Goal: Transaction & Acquisition: Purchase product/service

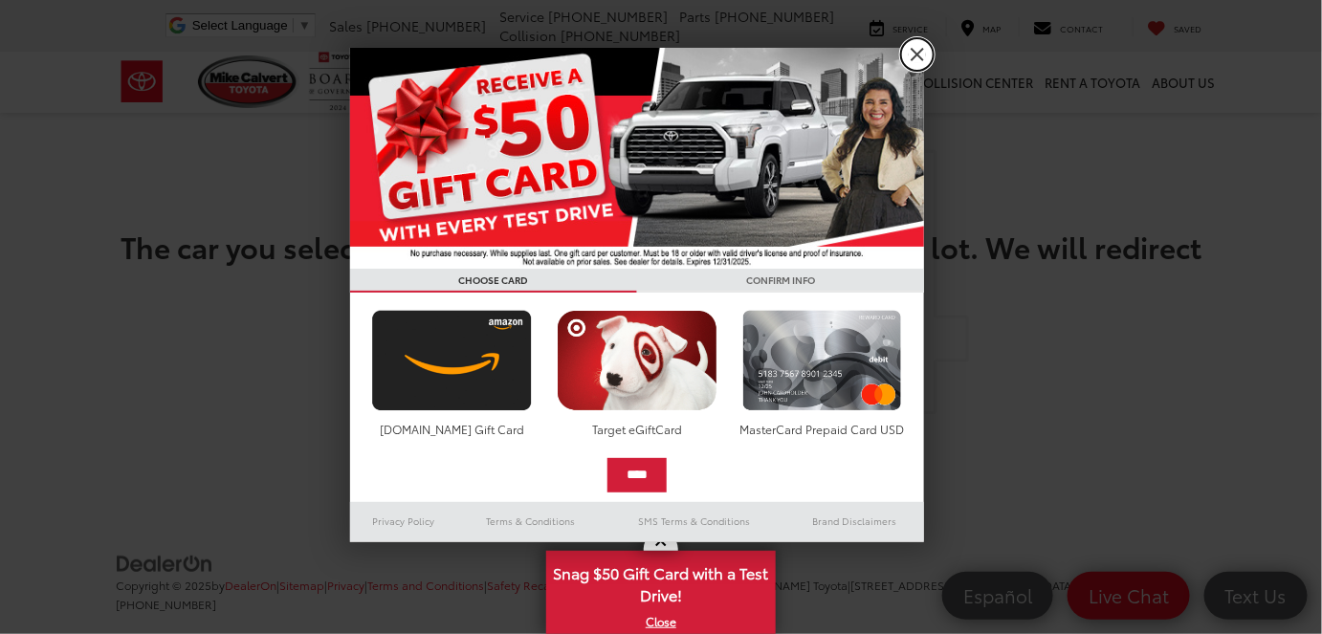
click at [923, 52] on link "X" at bounding box center [917, 54] width 33 height 33
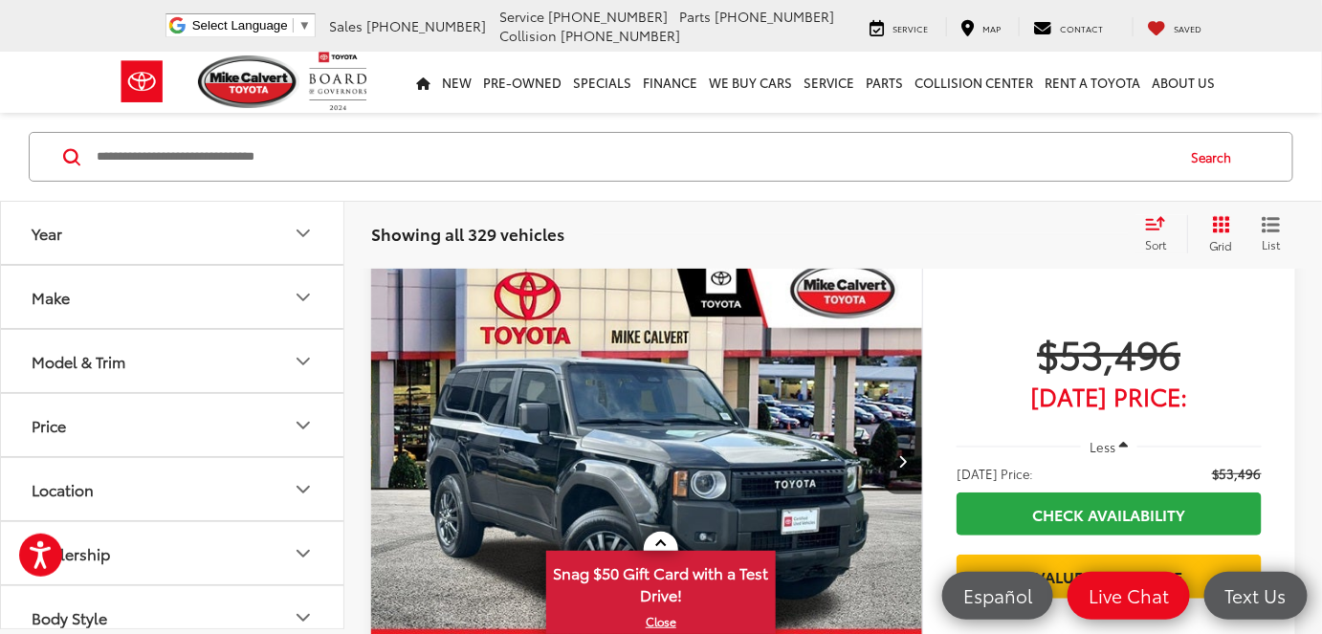
click at [272, 351] on button "Model & Trim" at bounding box center [173, 361] width 344 height 62
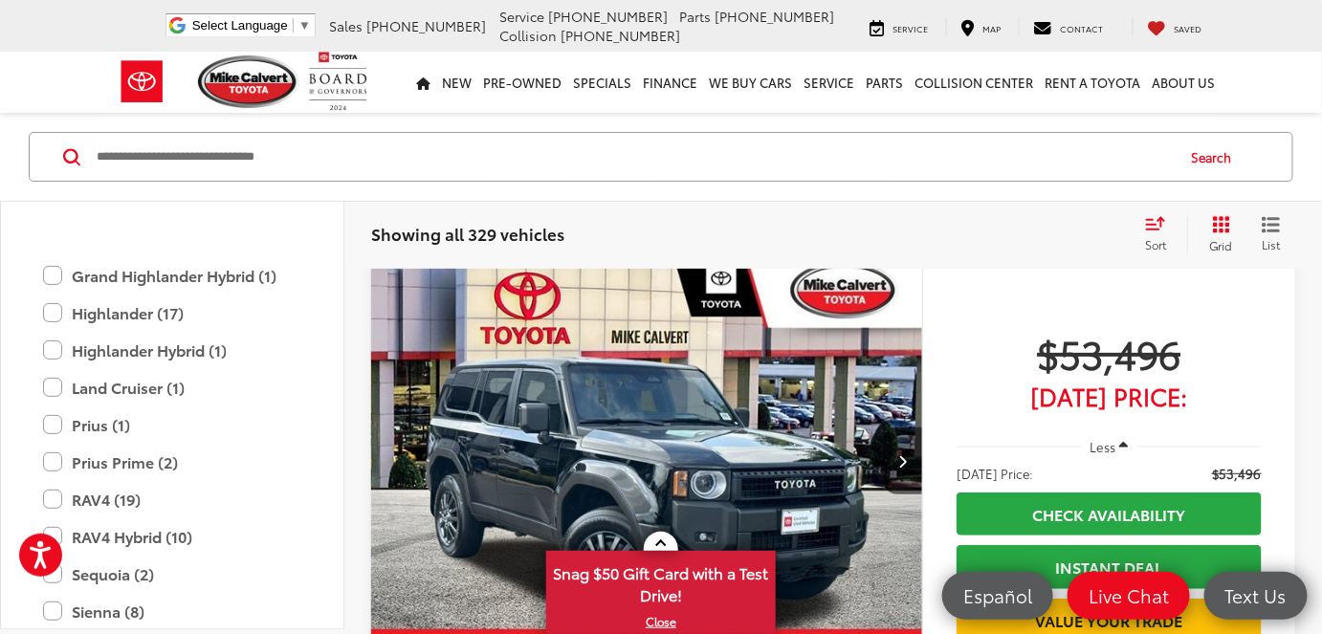
scroll to position [4348, 0]
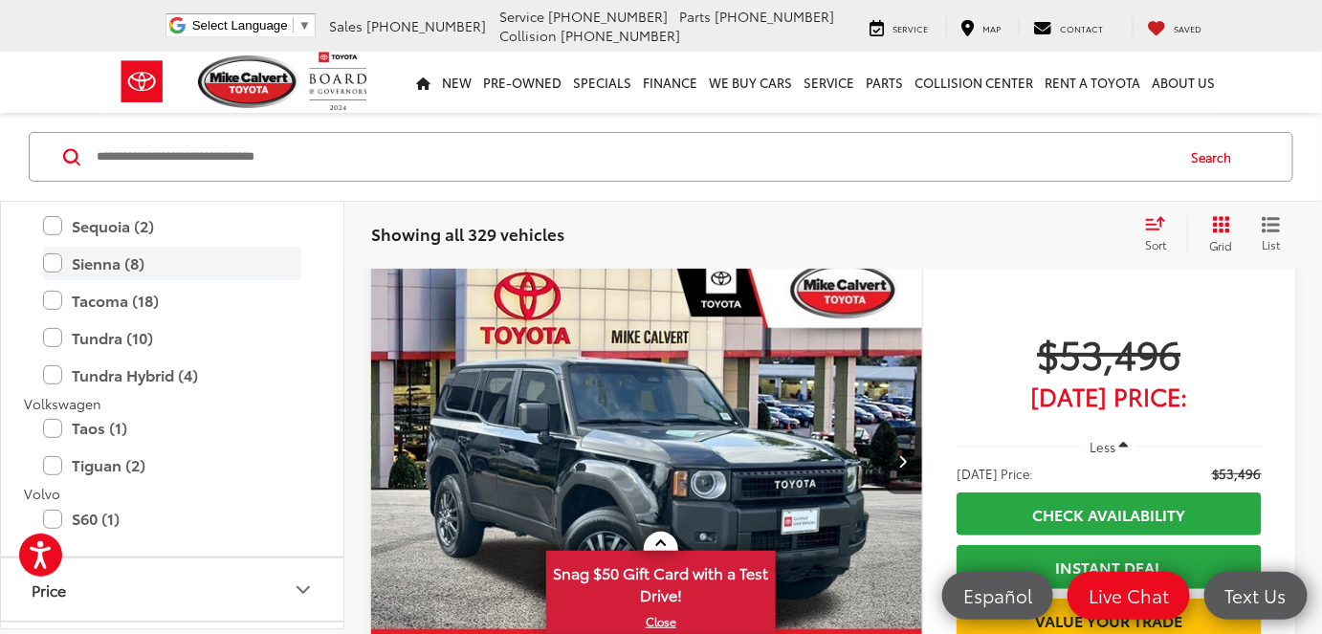
click at [54, 260] on label "Sienna (8)" at bounding box center [172, 263] width 258 height 33
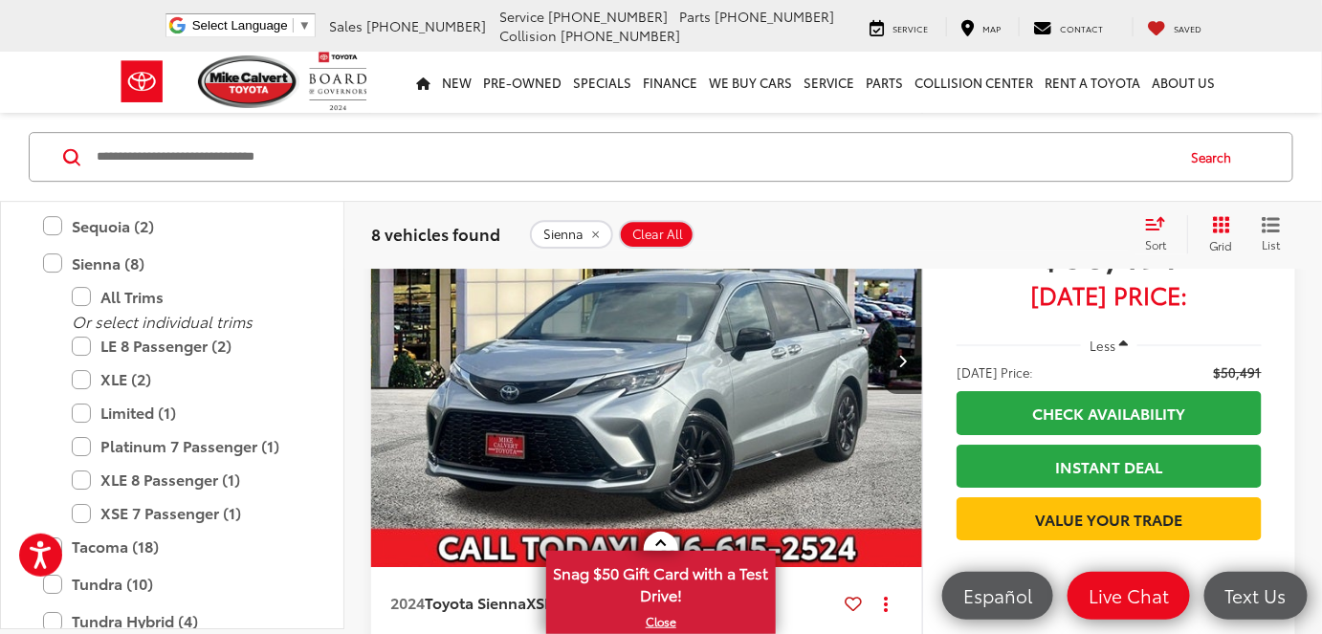
scroll to position [4348, 0]
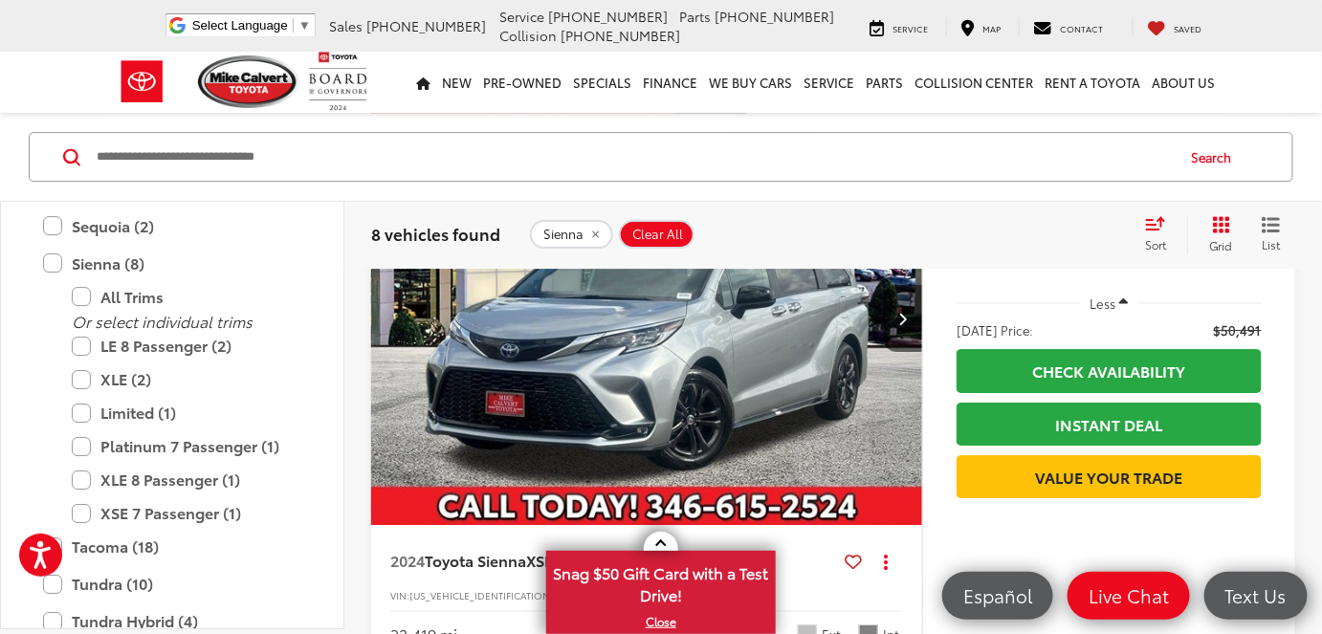
click at [574, 360] on img "2024 Toyota Sienna XSE 7 Passenger 0" at bounding box center [647, 318] width 554 height 415
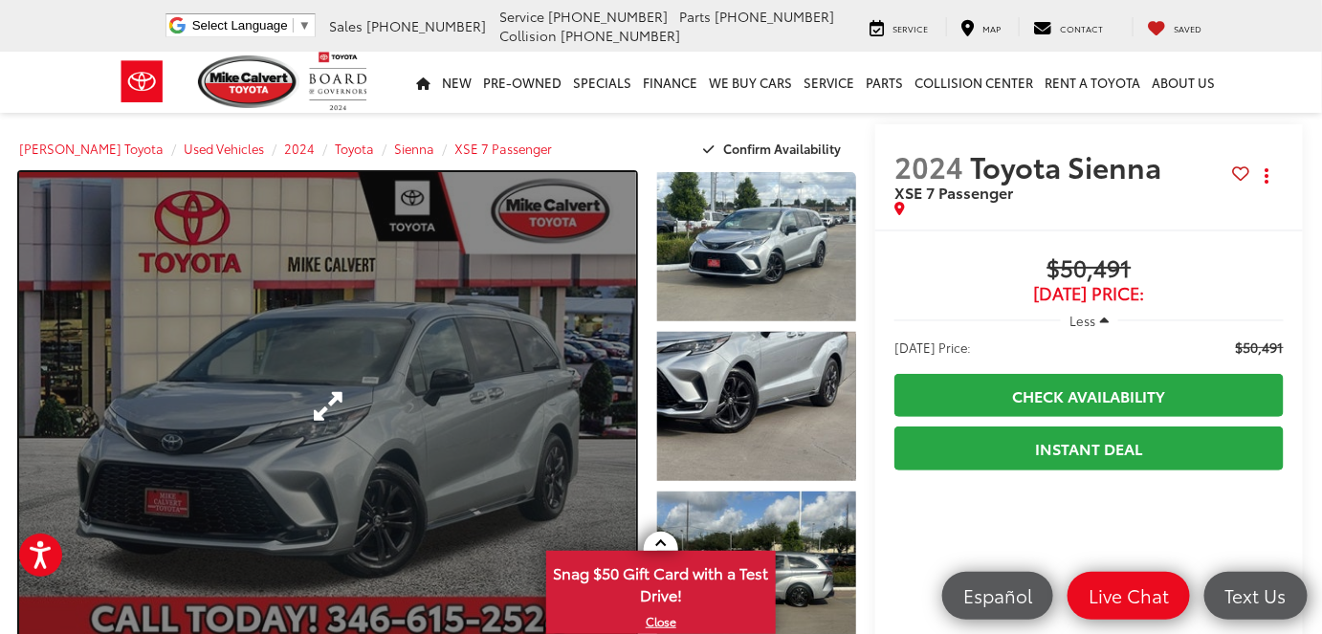
click at [344, 346] on link "Expand Photo 0" at bounding box center [327, 406] width 617 height 469
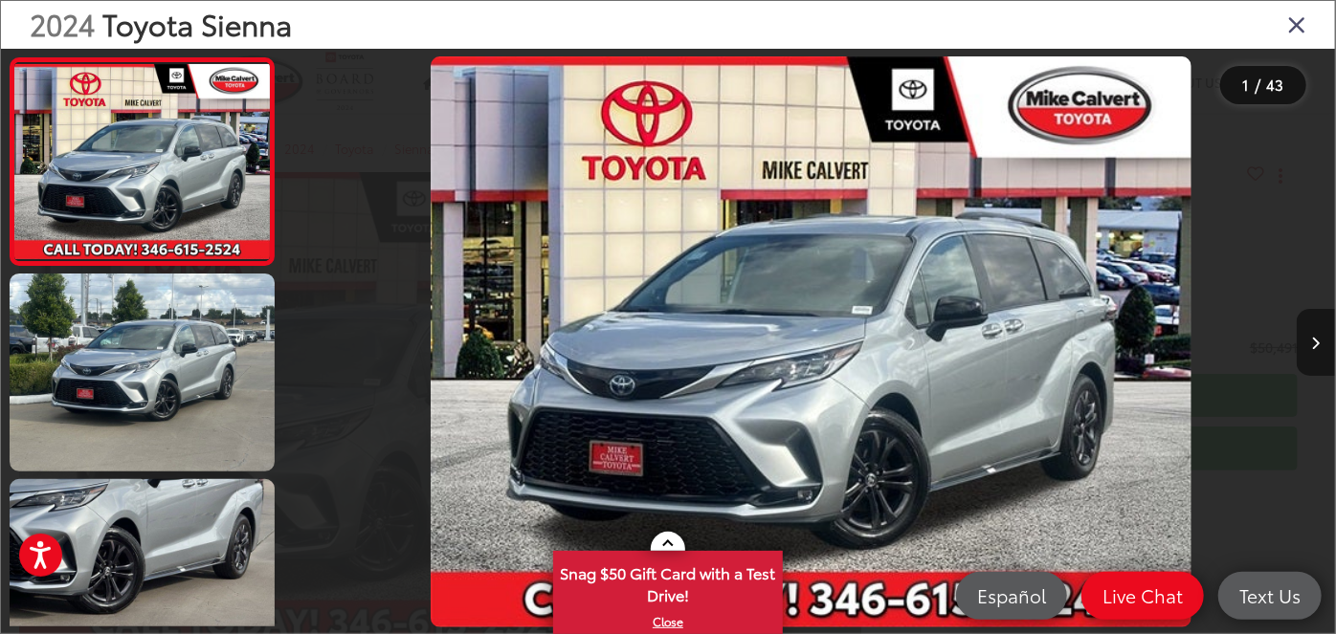
click at [1320, 348] on button "Next image" at bounding box center [1315, 342] width 38 height 67
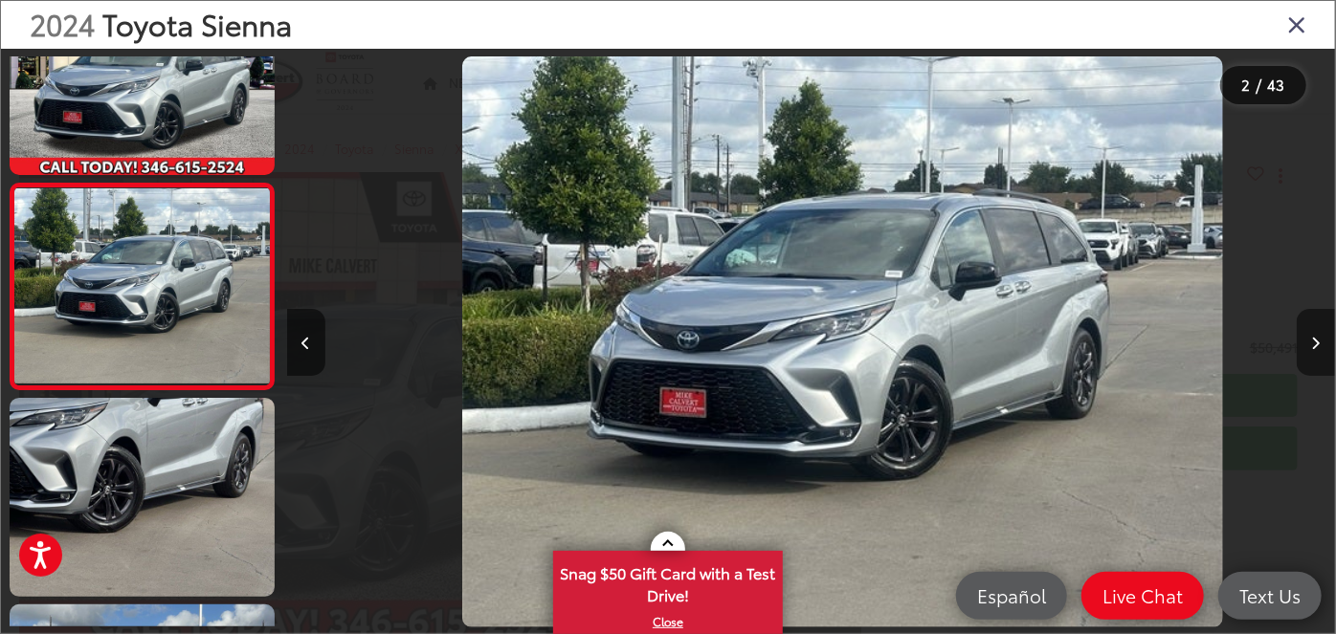
scroll to position [0, 1049]
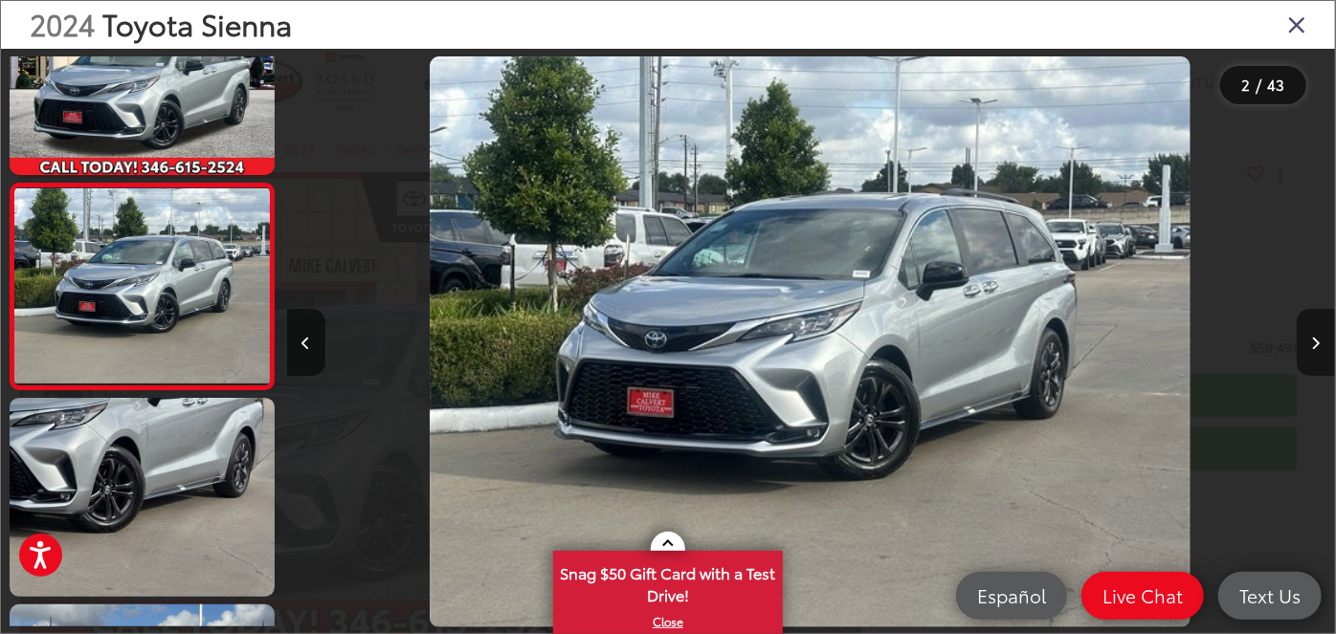
click at [1320, 348] on button "Next image" at bounding box center [1315, 342] width 38 height 67
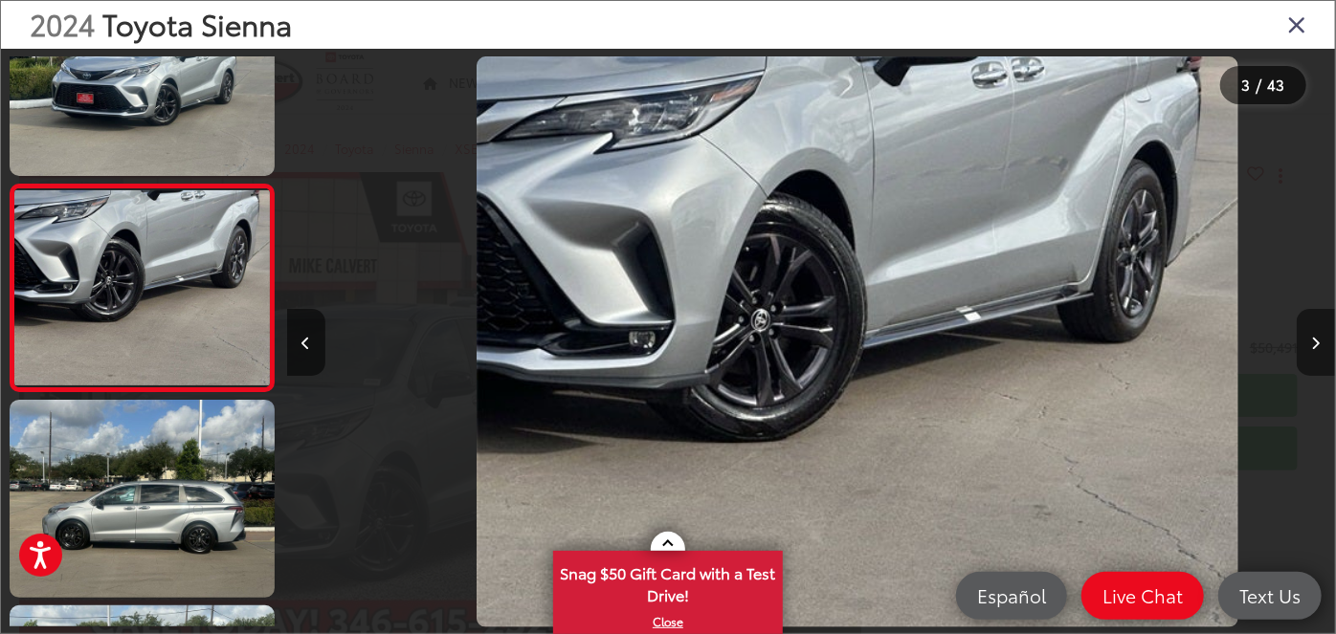
scroll to position [0, 2097]
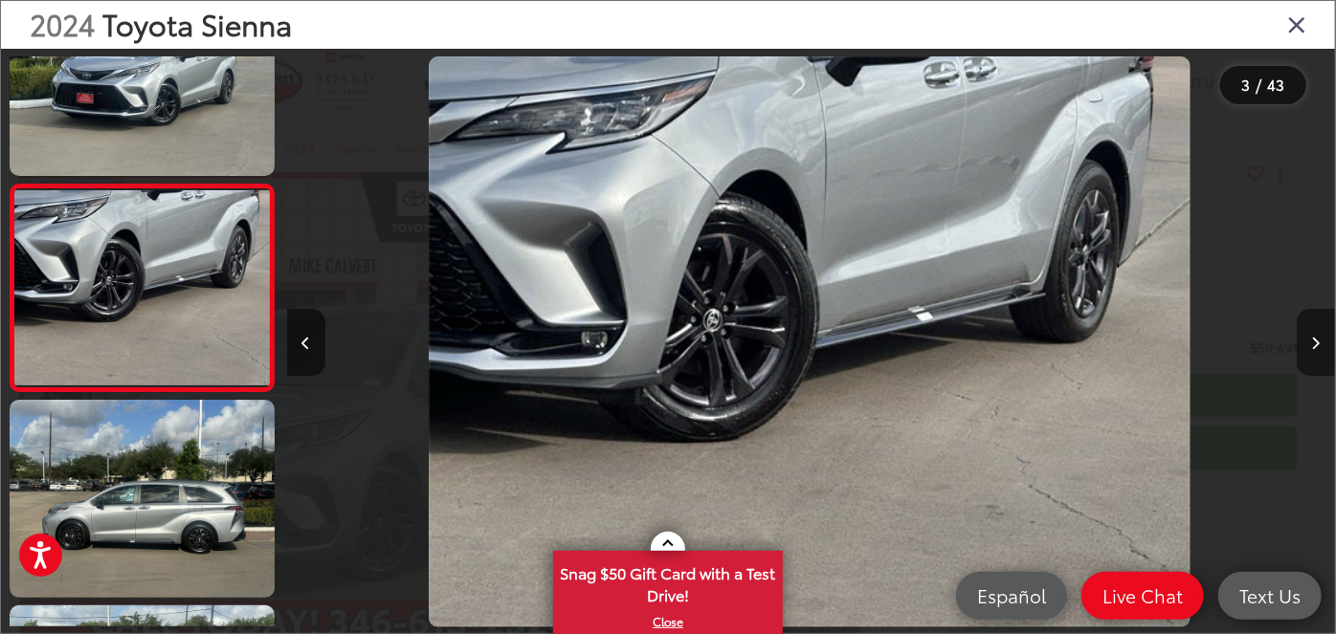
click at [1320, 348] on button "Next image" at bounding box center [1315, 342] width 38 height 67
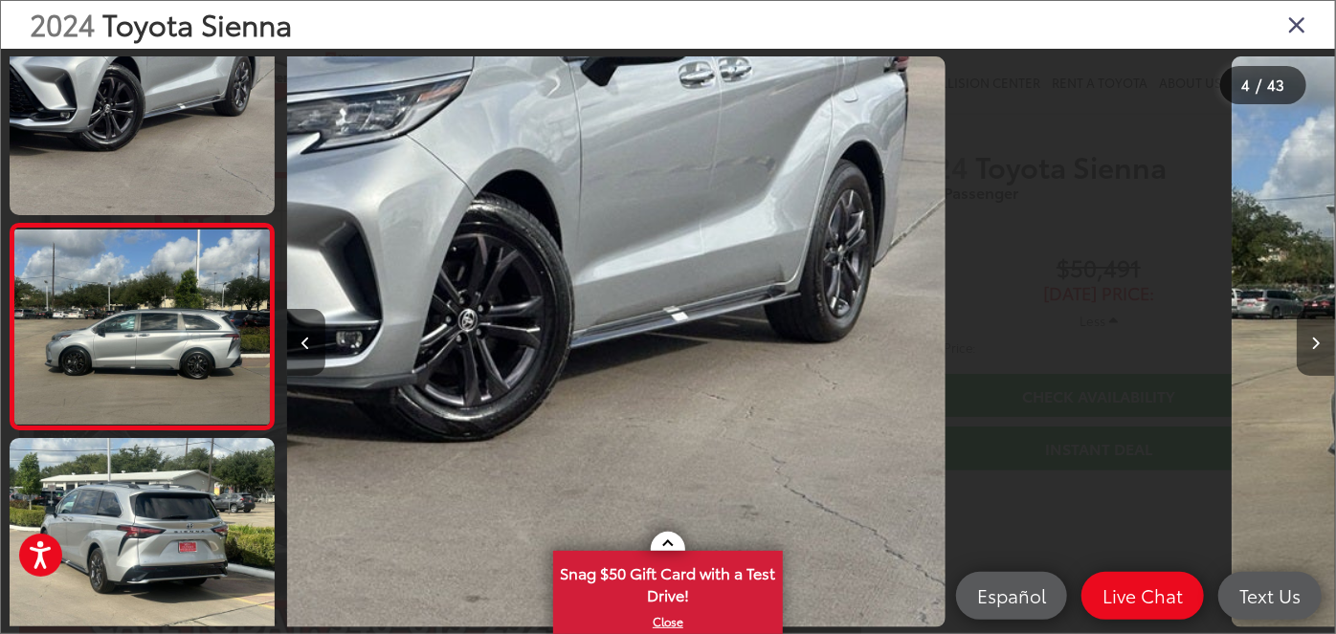
scroll to position [493, 0]
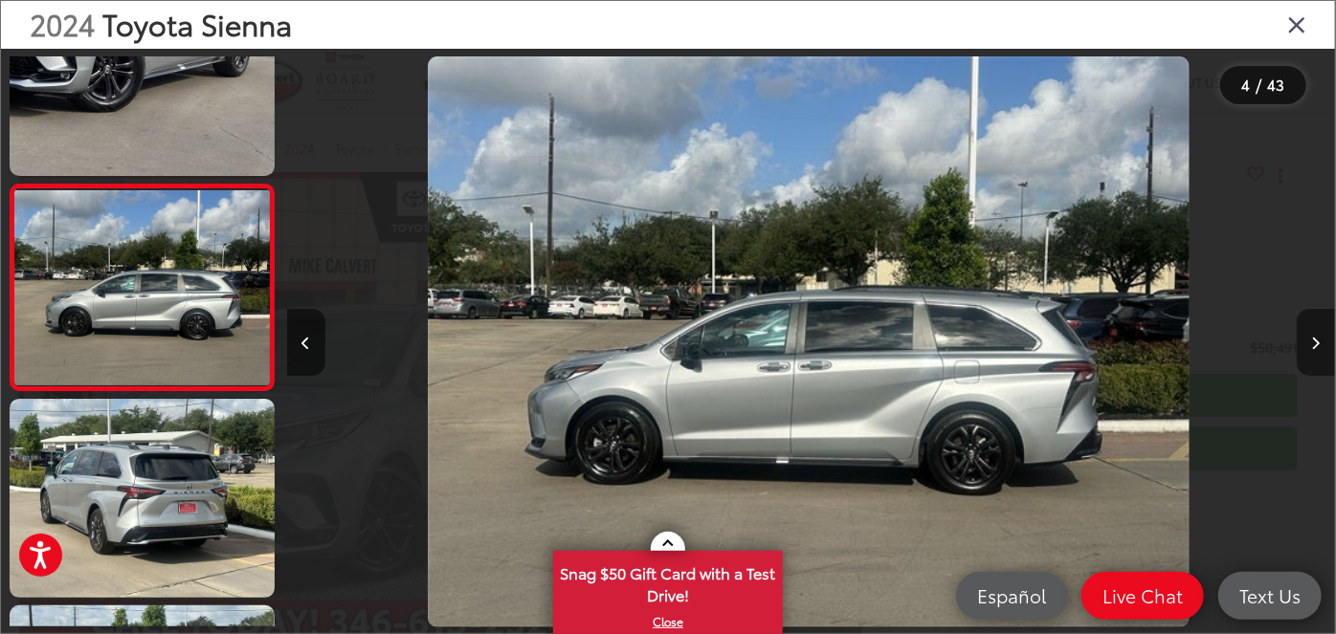
click at [1321, 349] on button "Next image" at bounding box center [1315, 342] width 38 height 67
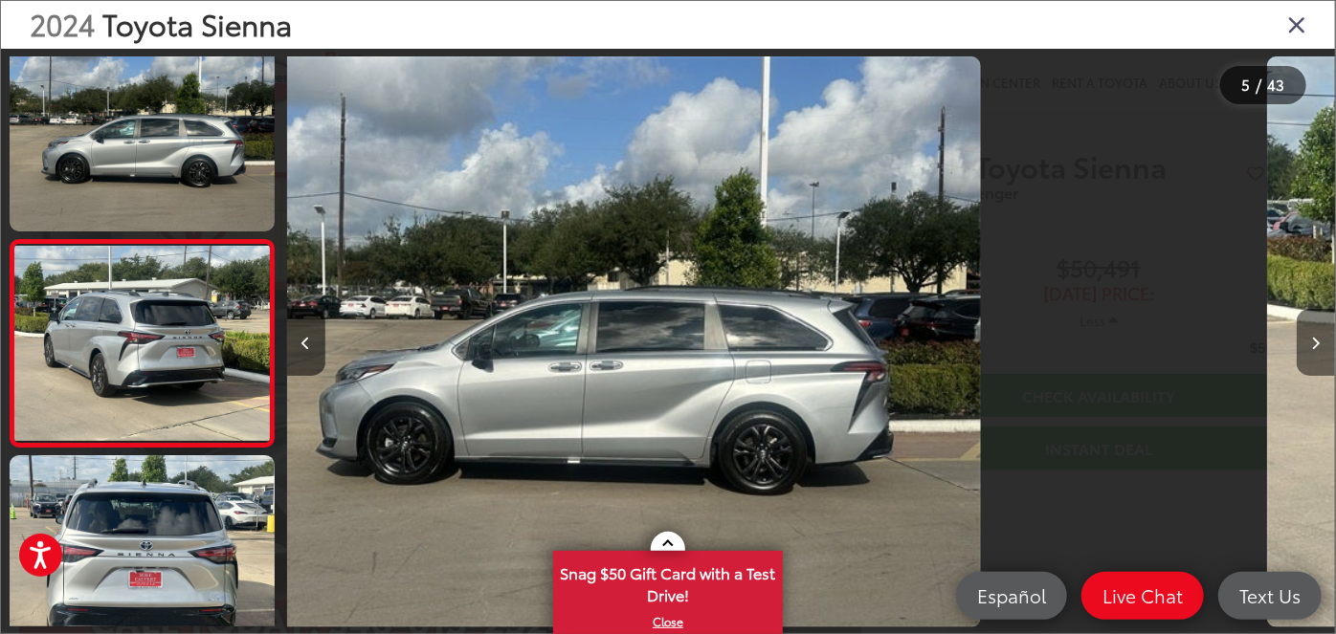
scroll to position [699, 0]
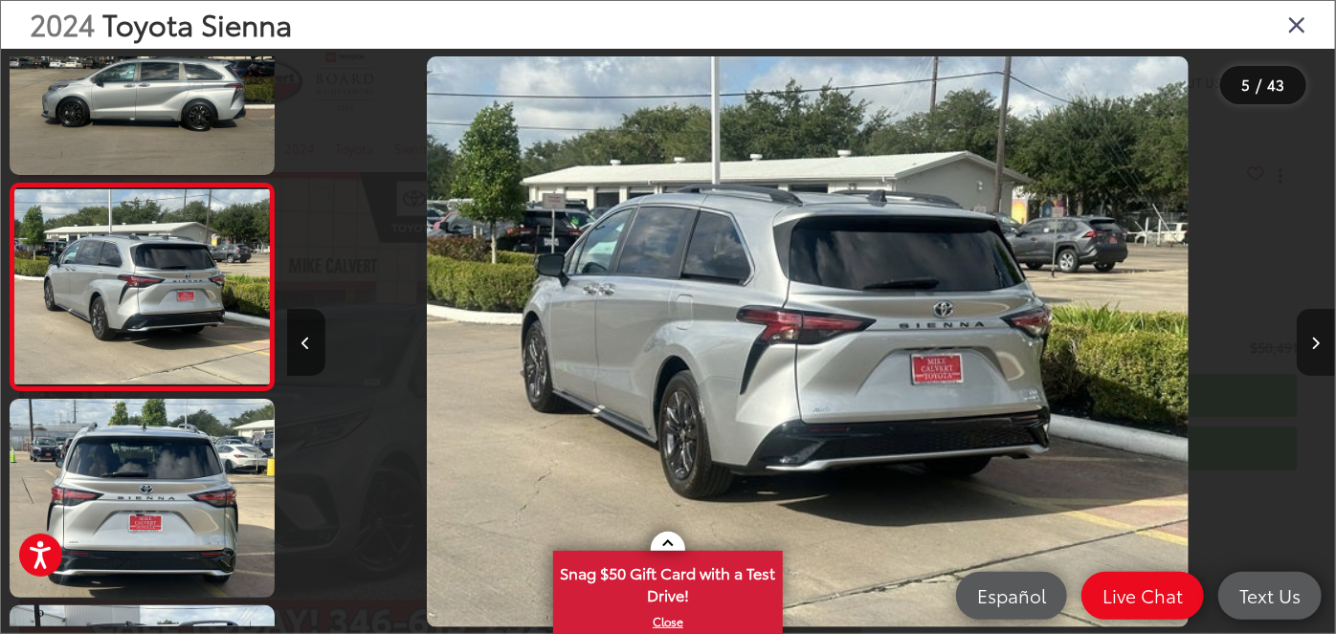
click at [1321, 349] on button "Next image" at bounding box center [1315, 342] width 38 height 67
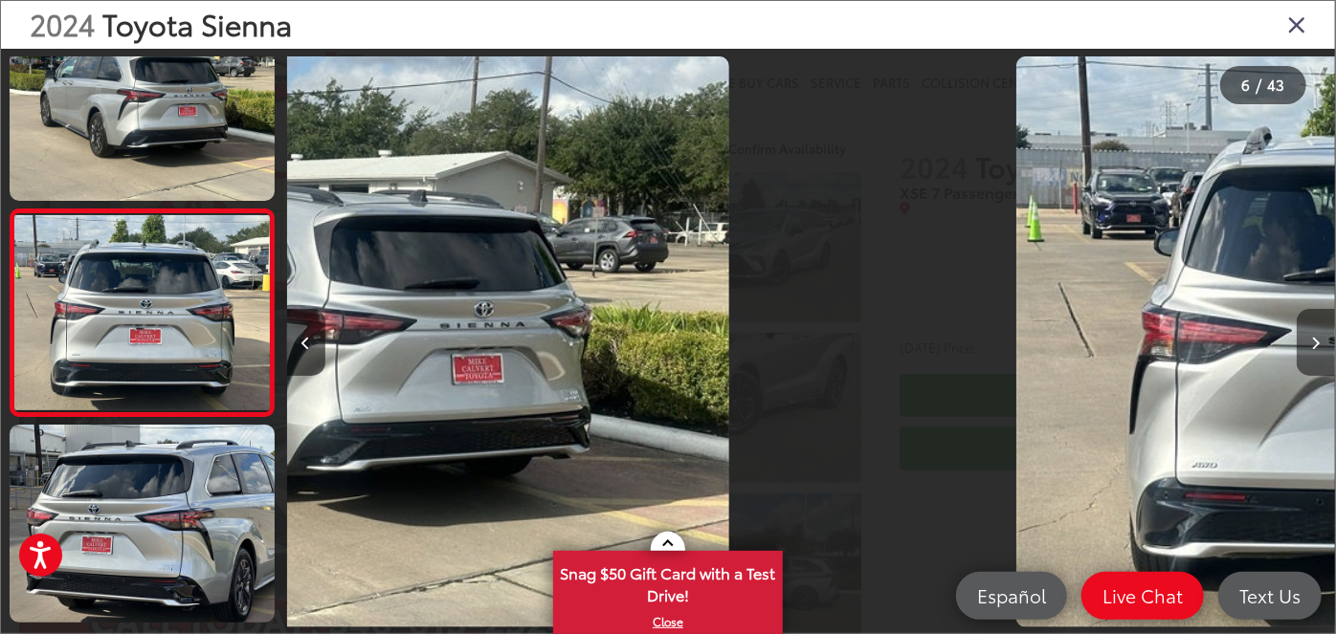
scroll to position [906, 0]
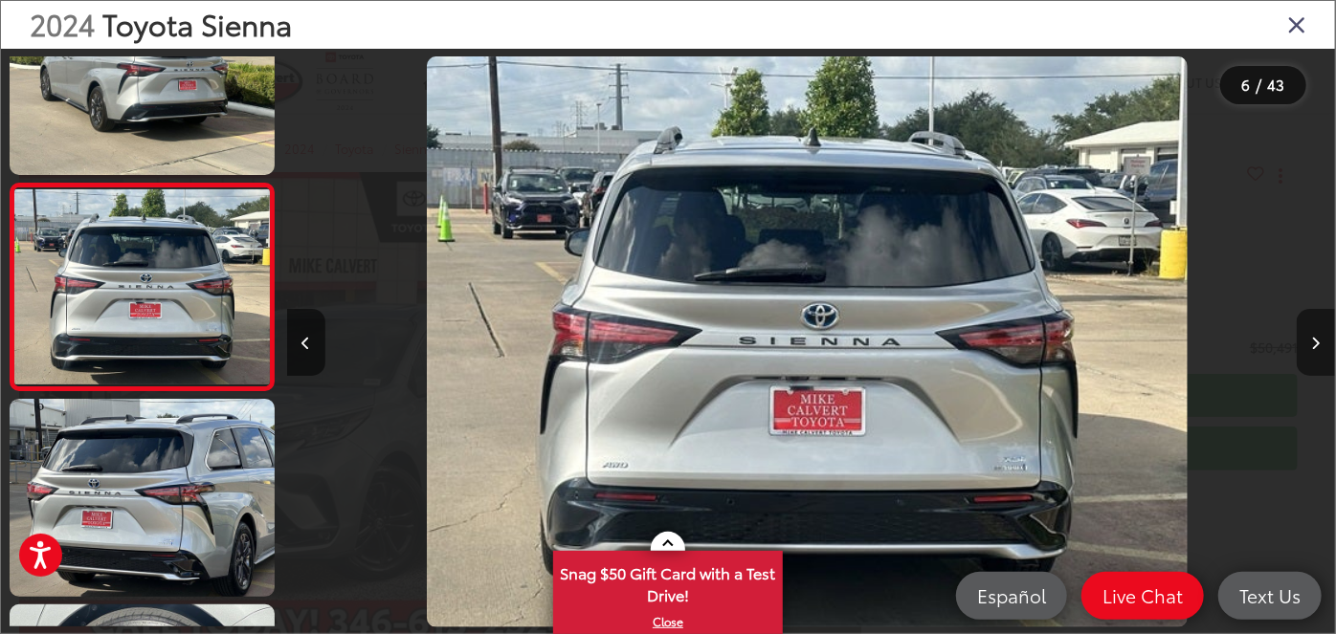
click at [1321, 349] on button "Next image" at bounding box center [1315, 342] width 38 height 67
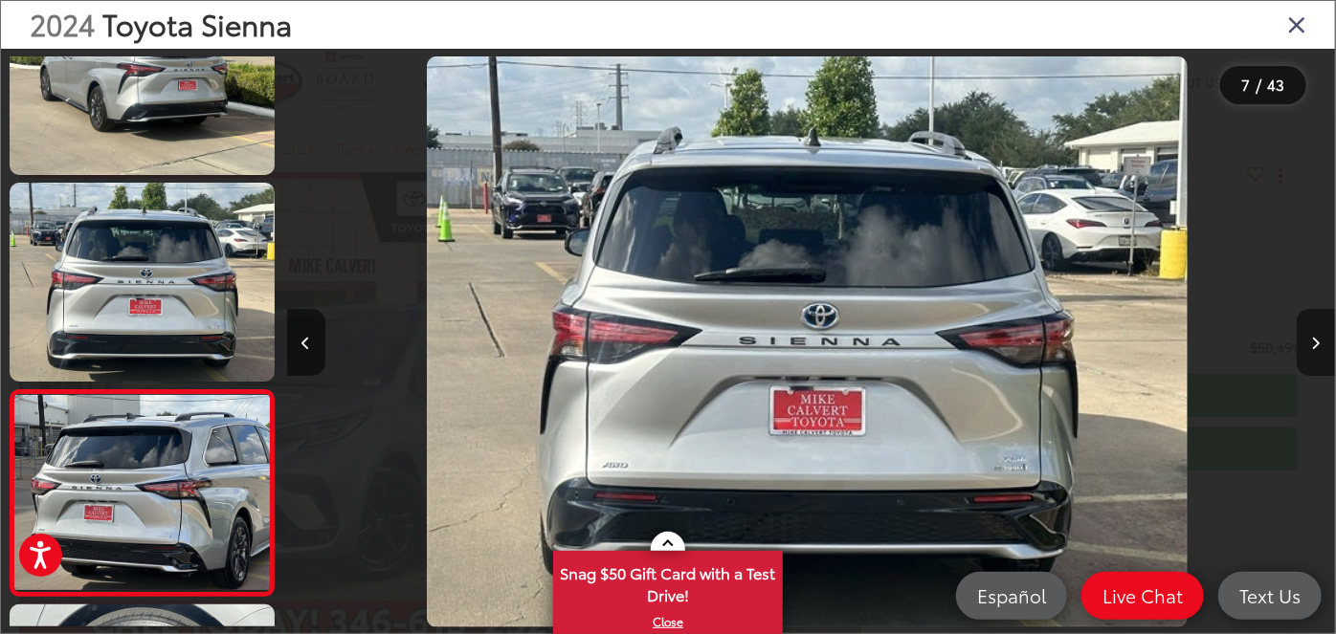
scroll to position [0, 0]
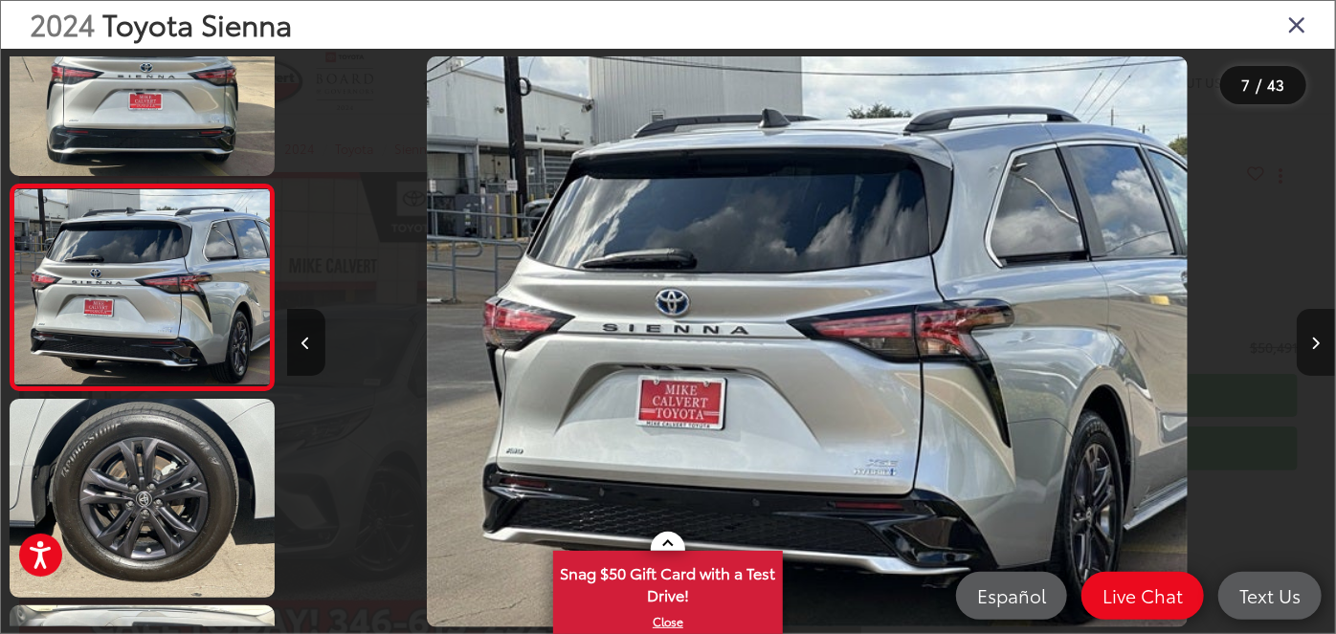
click at [1321, 349] on button "Next image" at bounding box center [1315, 342] width 38 height 67
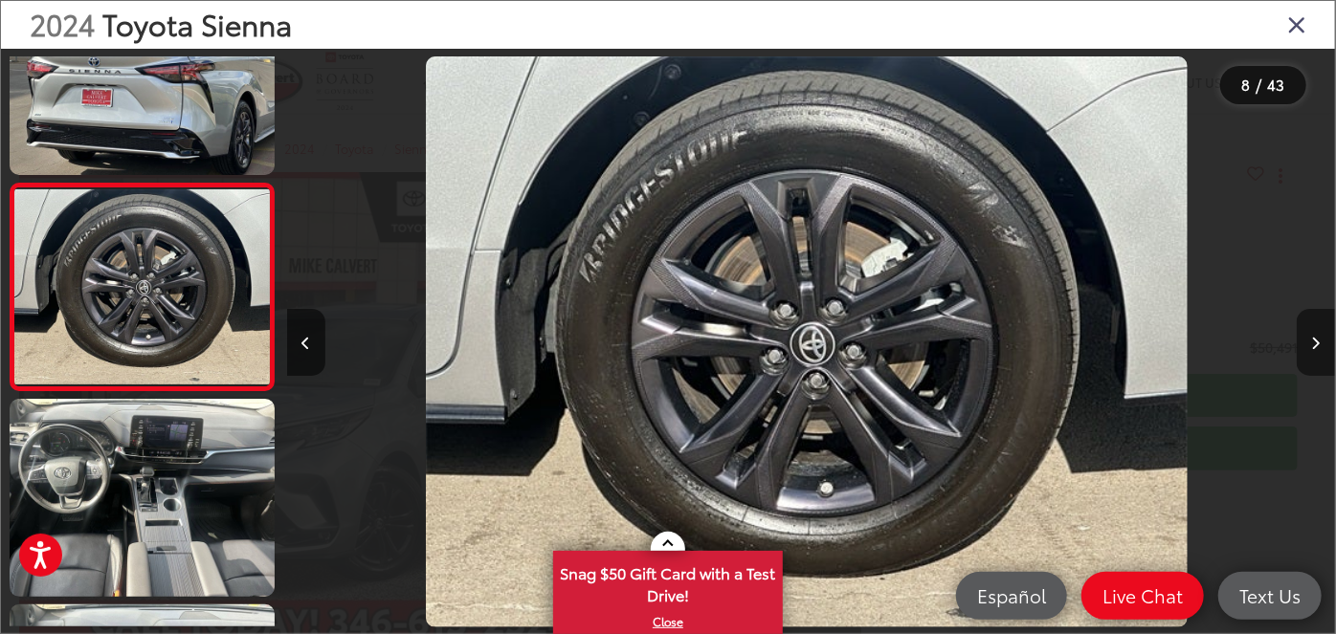
click at [1321, 355] on button "Next image" at bounding box center [1315, 342] width 38 height 67
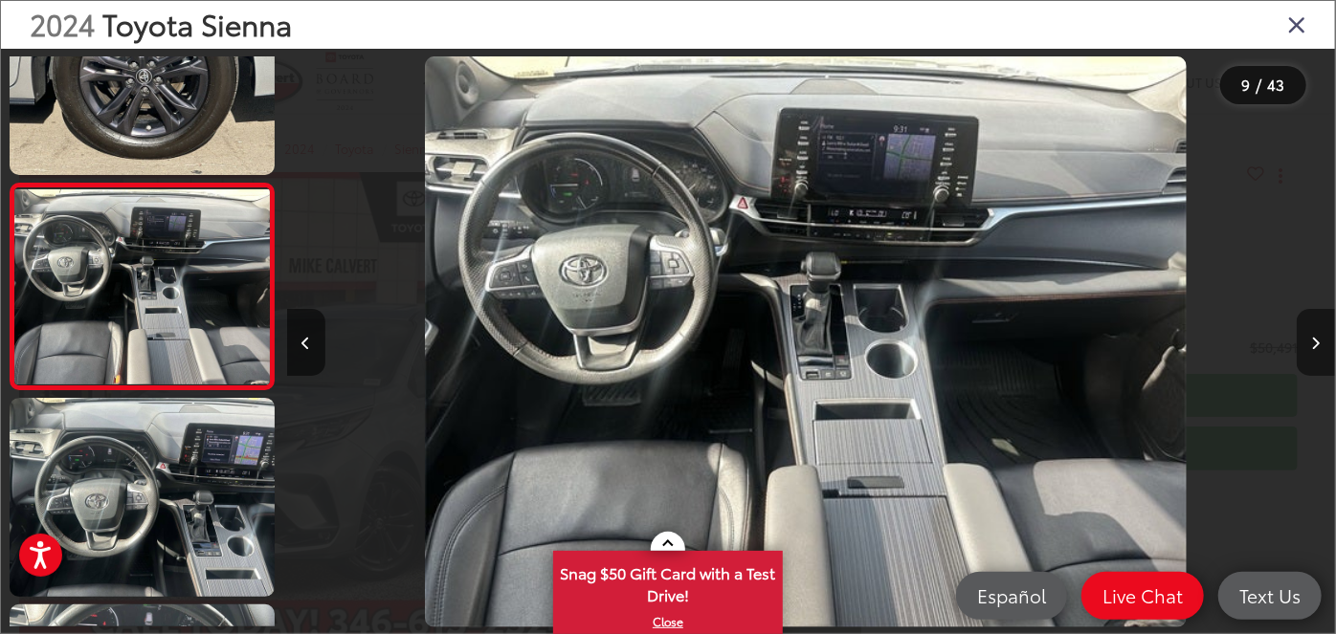
click at [1321, 356] on button "Next image" at bounding box center [1315, 342] width 38 height 67
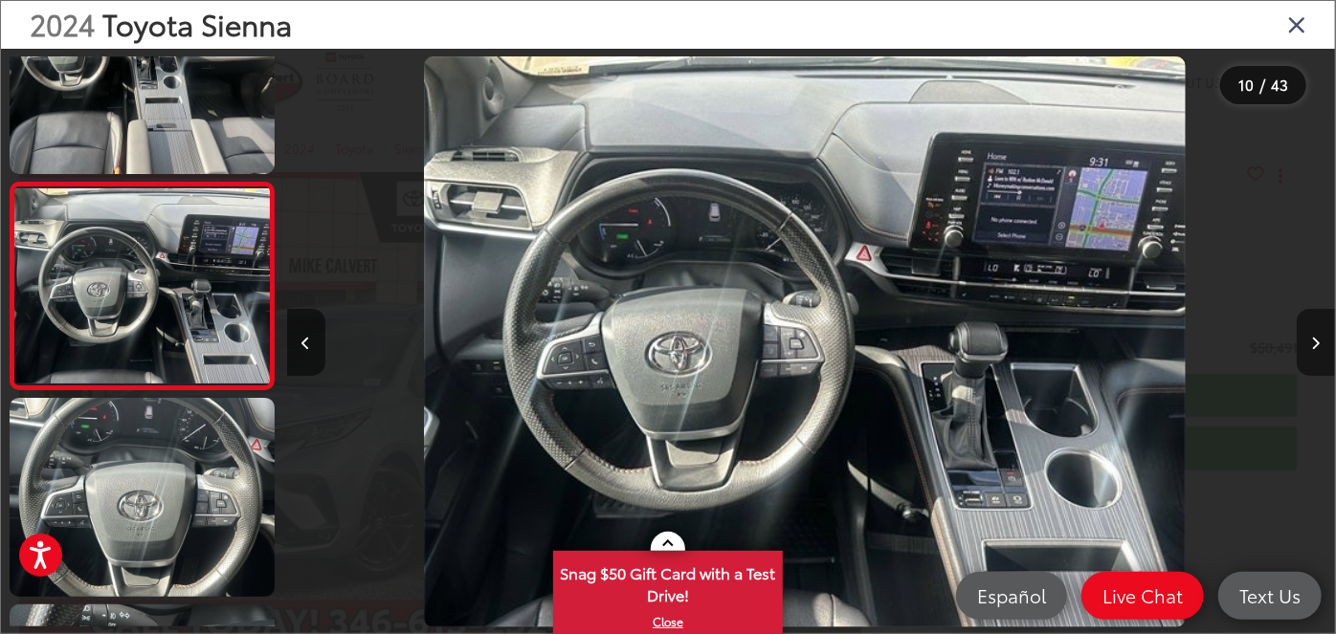
click at [1321, 356] on button "Next image" at bounding box center [1315, 342] width 38 height 67
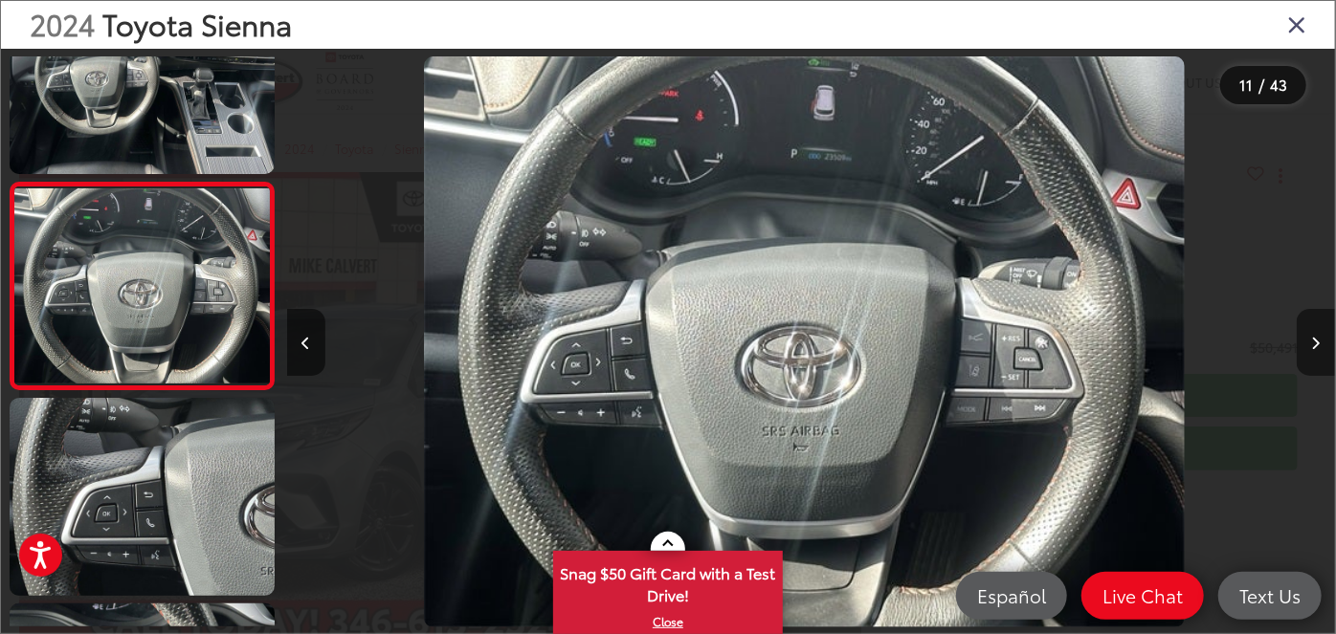
click at [1321, 356] on button "Next image" at bounding box center [1315, 342] width 38 height 67
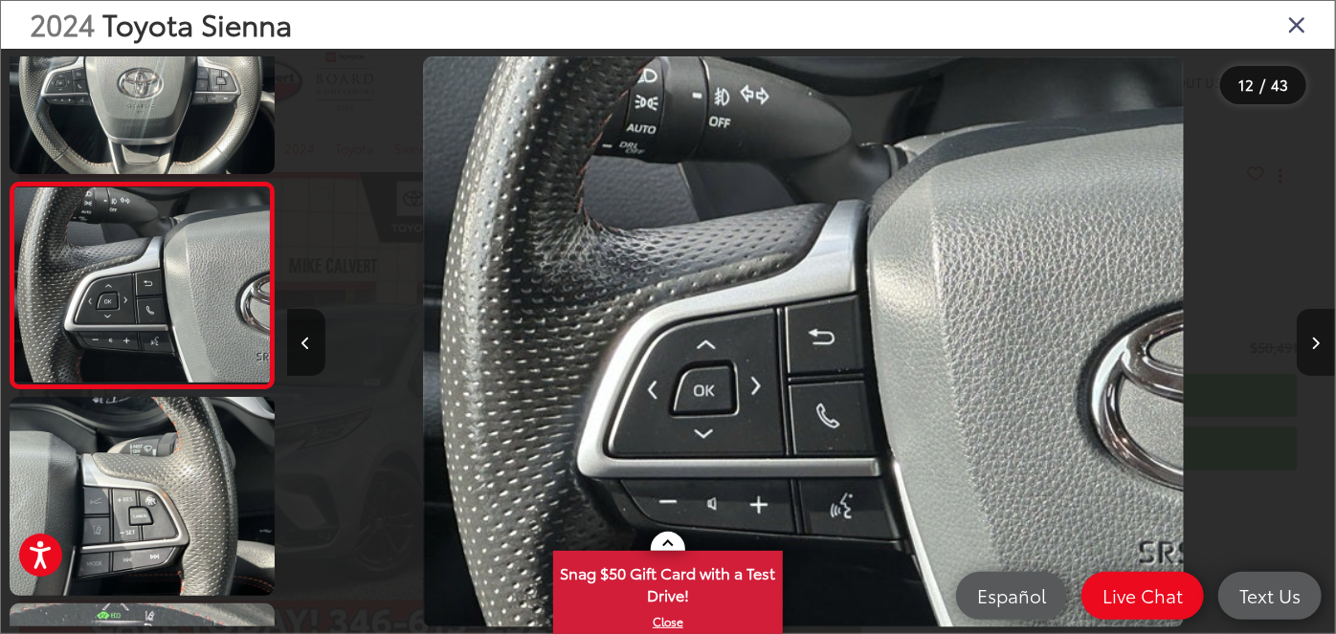
click at [1321, 356] on button "Next image" at bounding box center [1315, 342] width 38 height 67
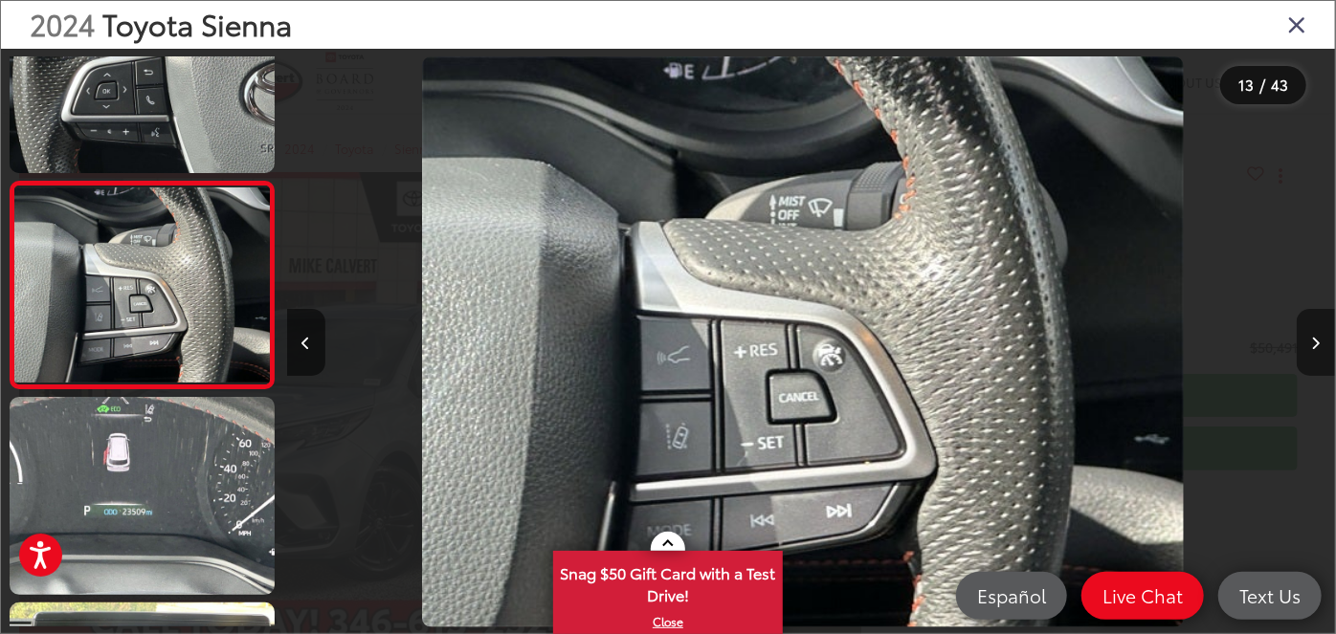
click at [1321, 356] on button "Next image" at bounding box center [1315, 342] width 38 height 67
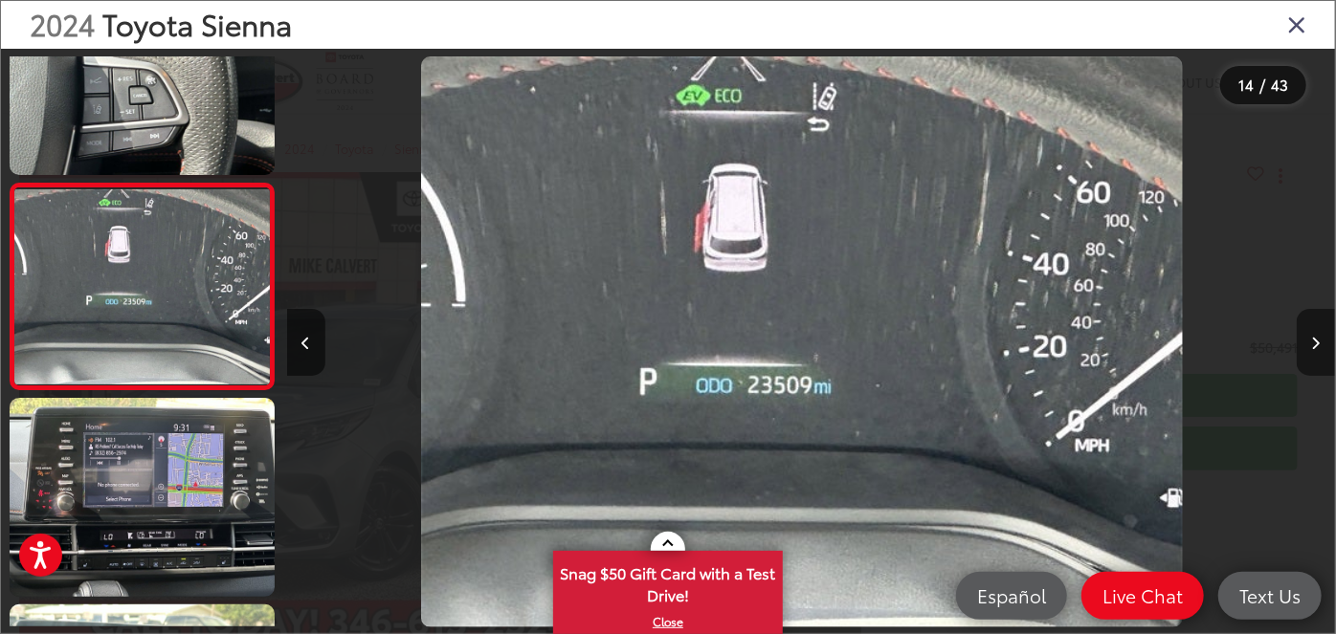
click at [1321, 356] on button "Next image" at bounding box center [1315, 342] width 38 height 67
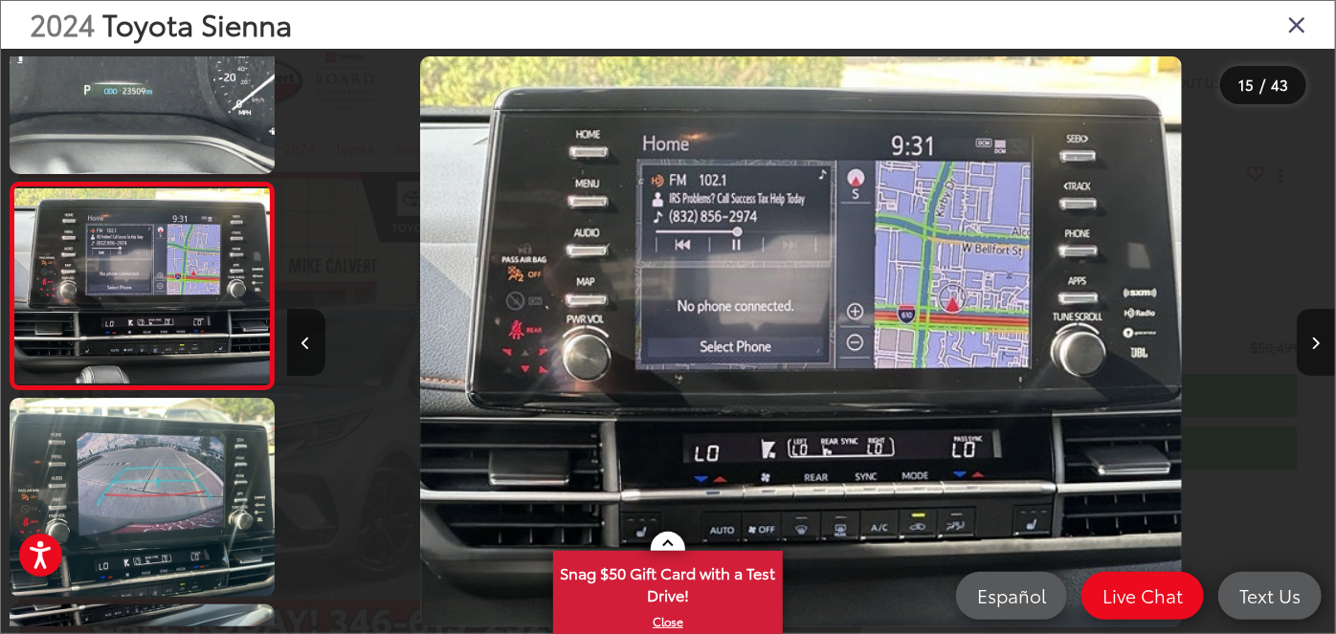
click at [1292, 26] on icon "Close gallery" at bounding box center [1296, 23] width 19 height 25
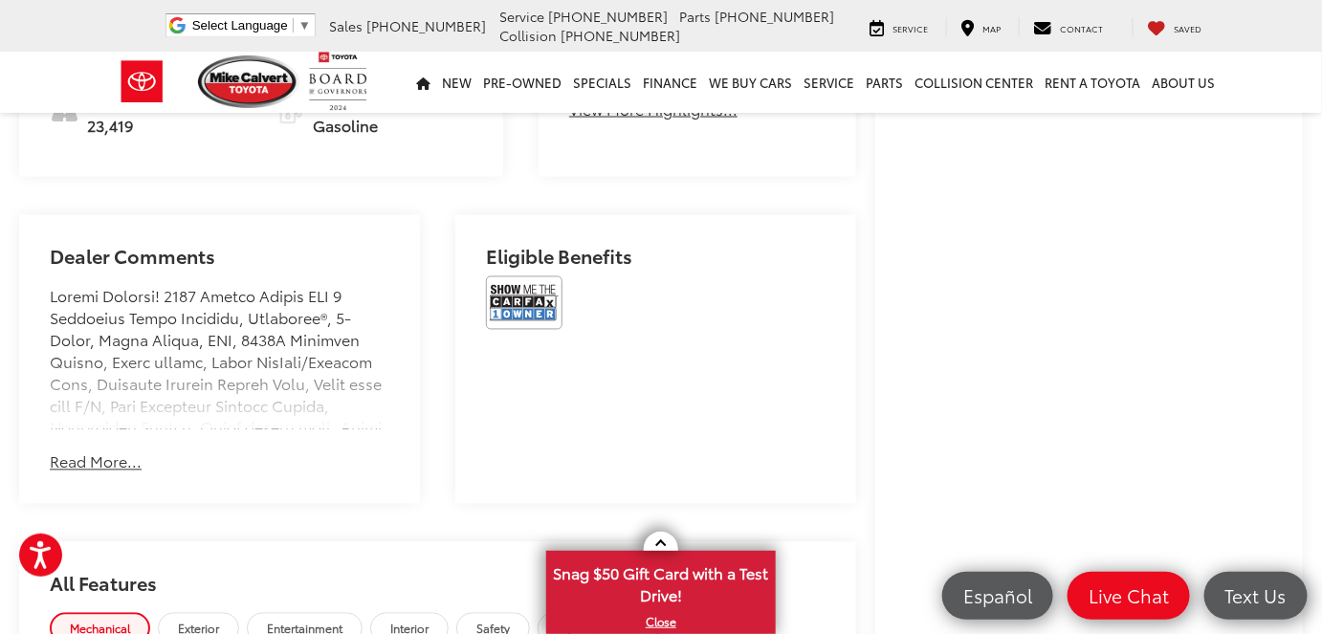
click at [95, 474] on button "Read More..." at bounding box center [96, 463] width 92 height 22
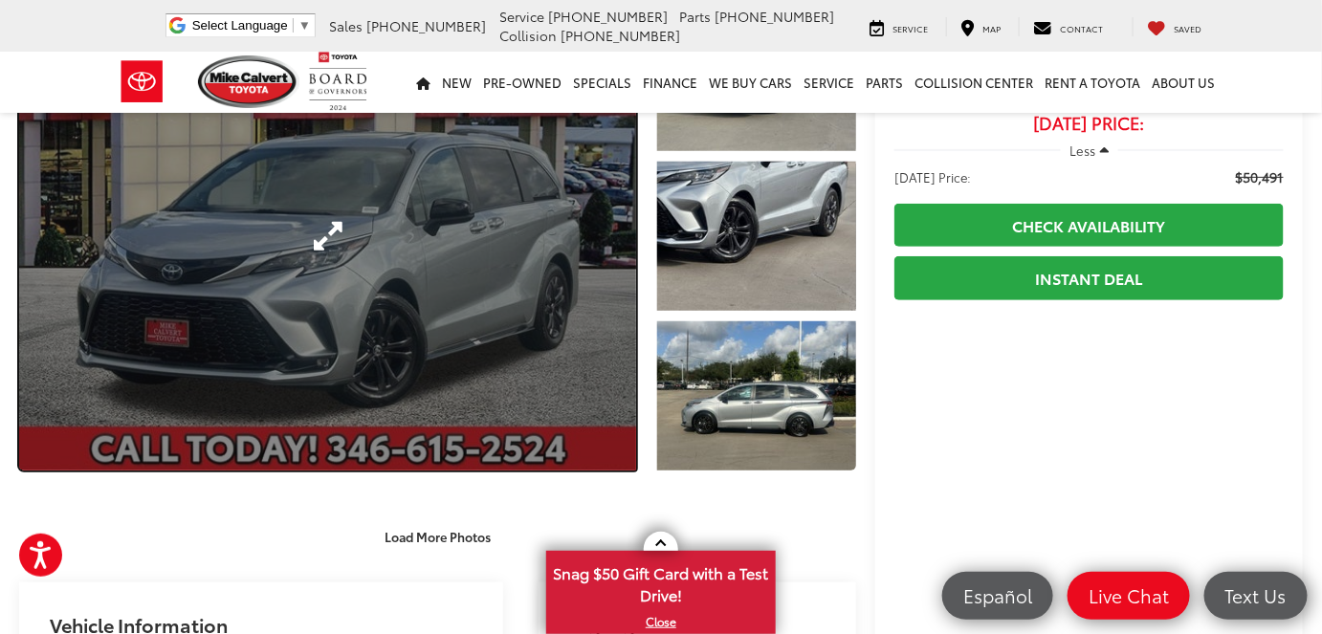
click at [424, 286] on link "Expand Photo 0" at bounding box center [327, 236] width 617 height 469
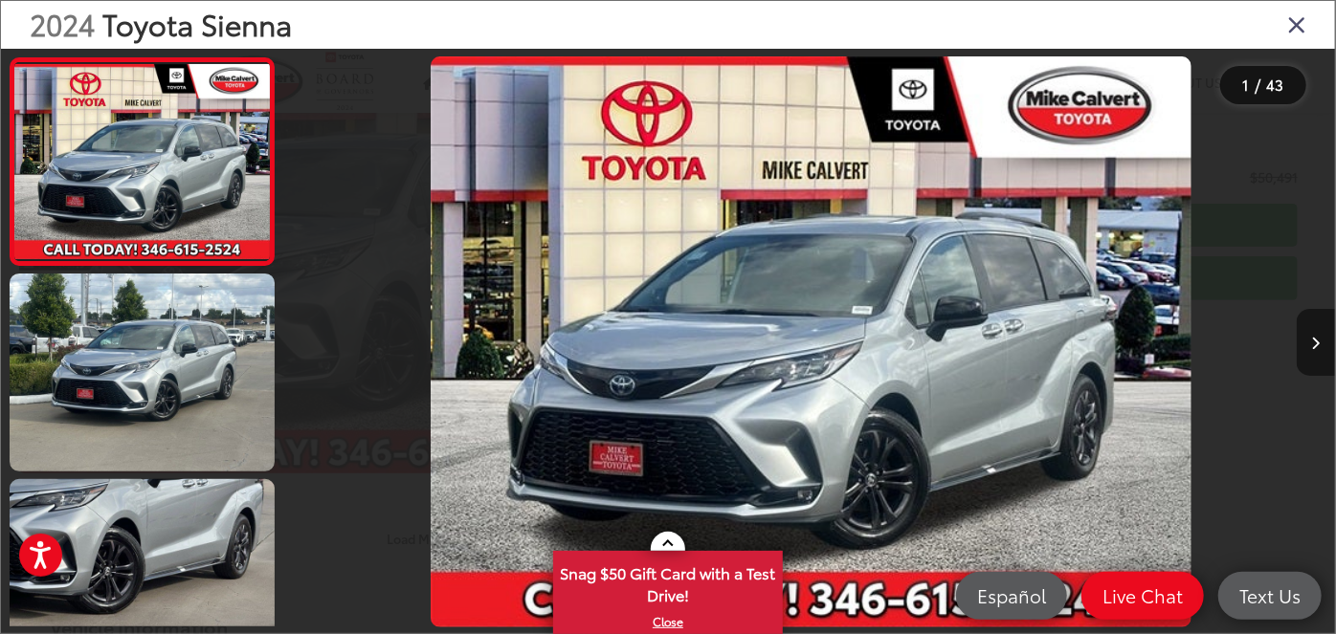
click at [1321, 337] on button "Next image" at bounding box center [1315, 342] width 38 height 67
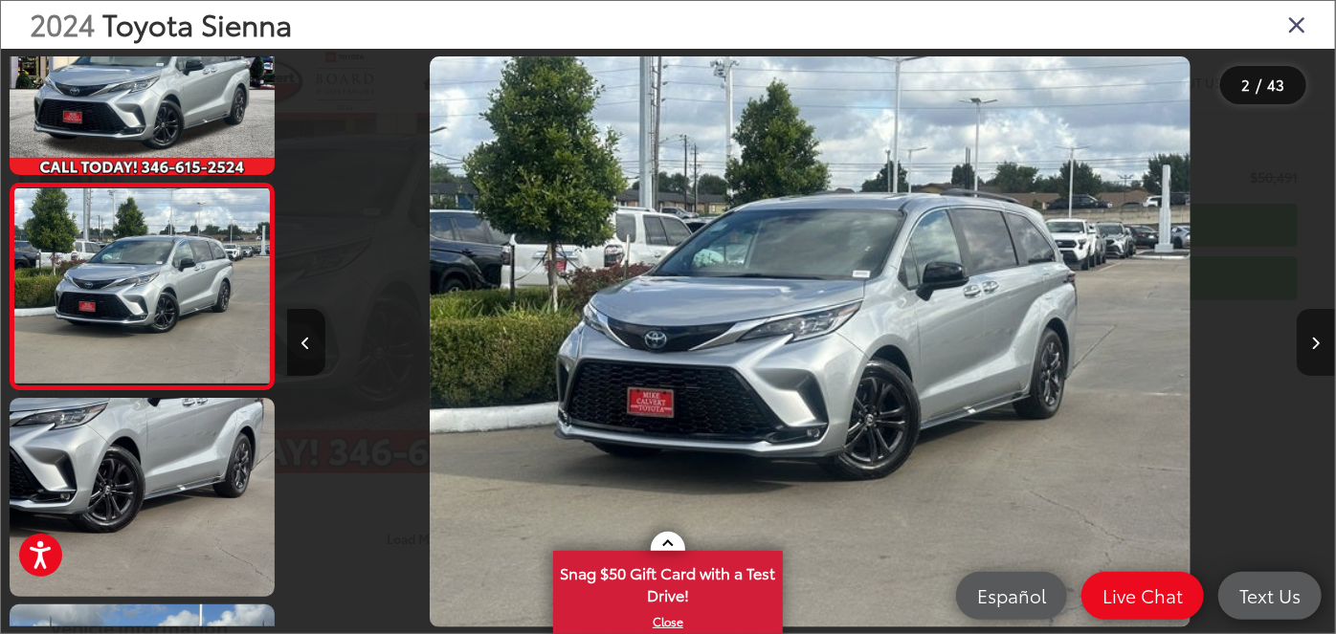
click at [1321, 346] on button "Next image" at bounding box center [1315, 342] width 38 height 67
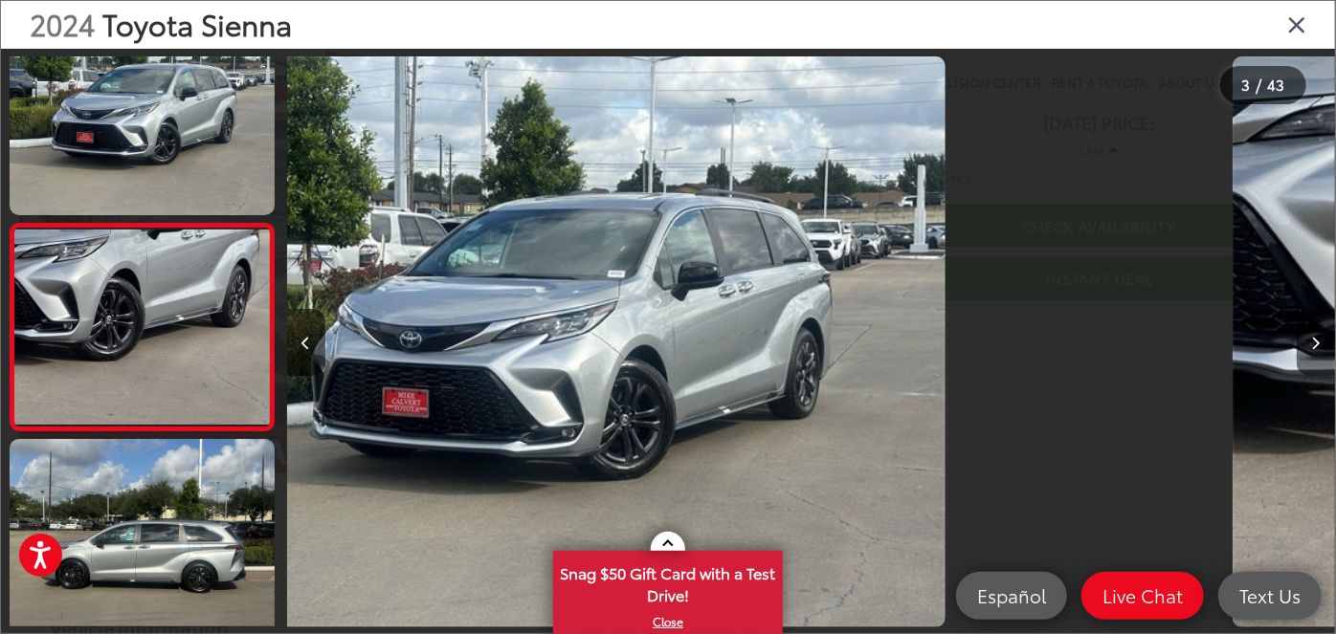
click at [1321, 346] on button "Next image" at bounding box center [1315, 342] width 38 height 67
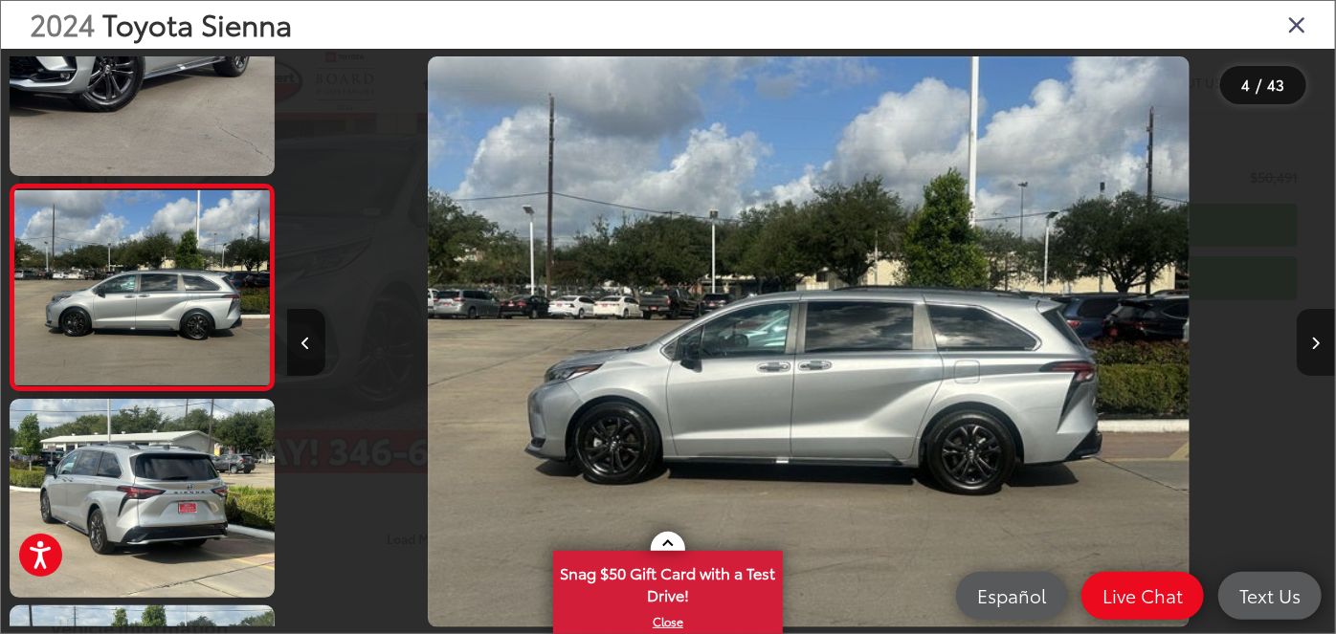
click at [1321, 346] on button "Next image" at bounding box center [1315, 342] width 38 height 67
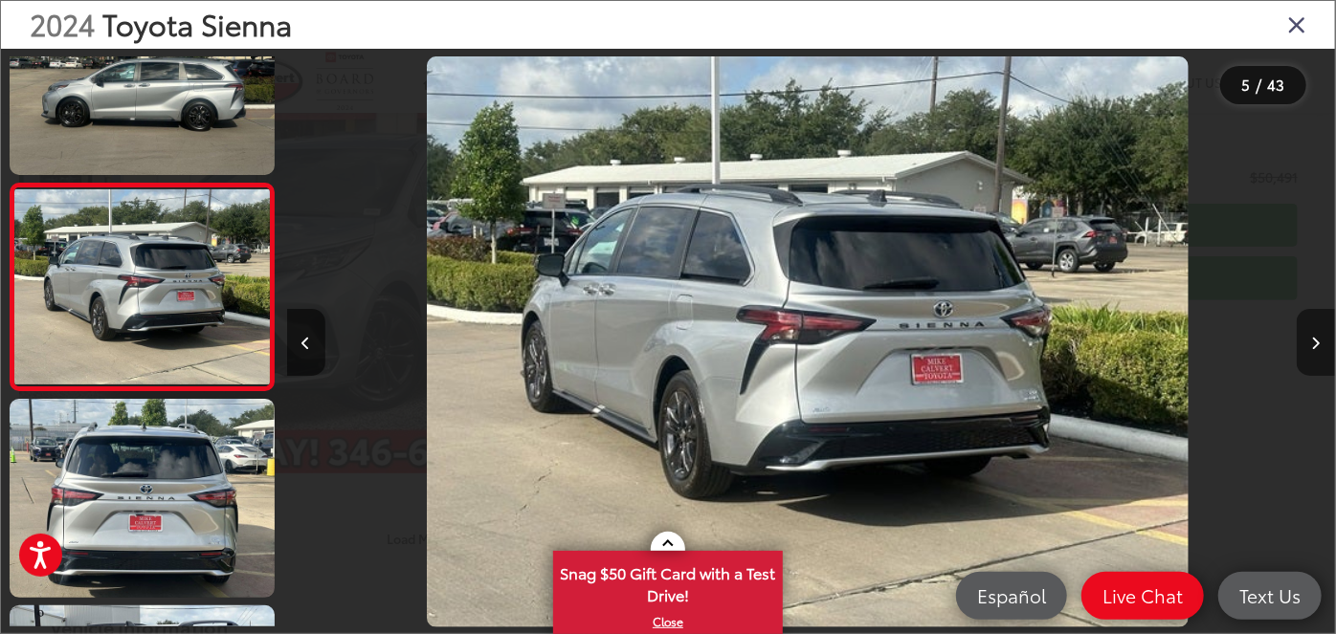
click at [1321, 346] on button "Next image" at bounding box center [1315, 342] width 38 height 67
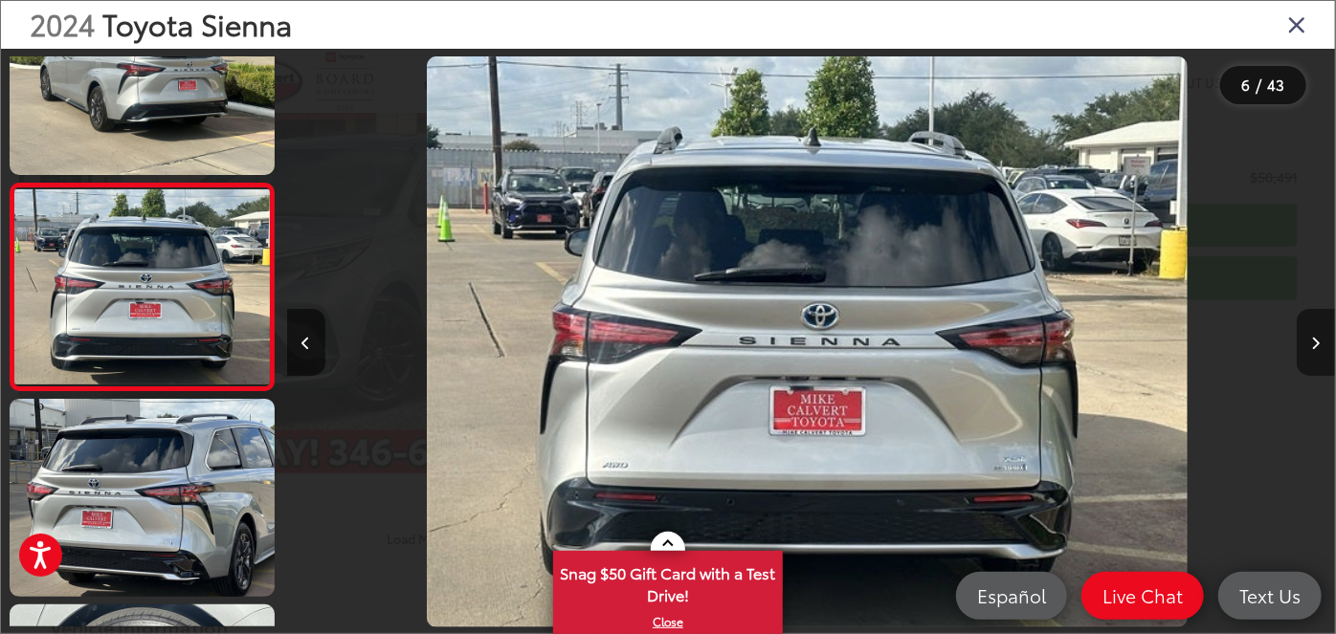
click at [1321, 346] on button "Next image" at bounding box center [1315, 342] width 38 height 67
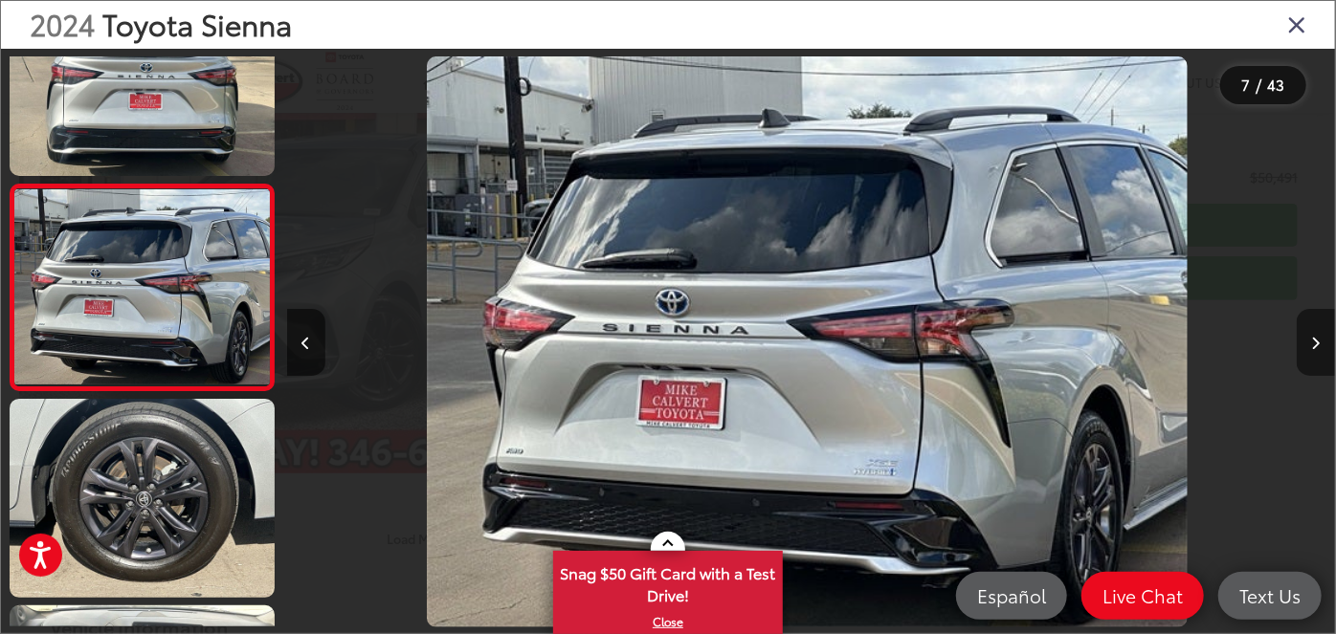
click at [1321, 346] on button "Next image" at bounding box center [1315, 342] width 38 height 67
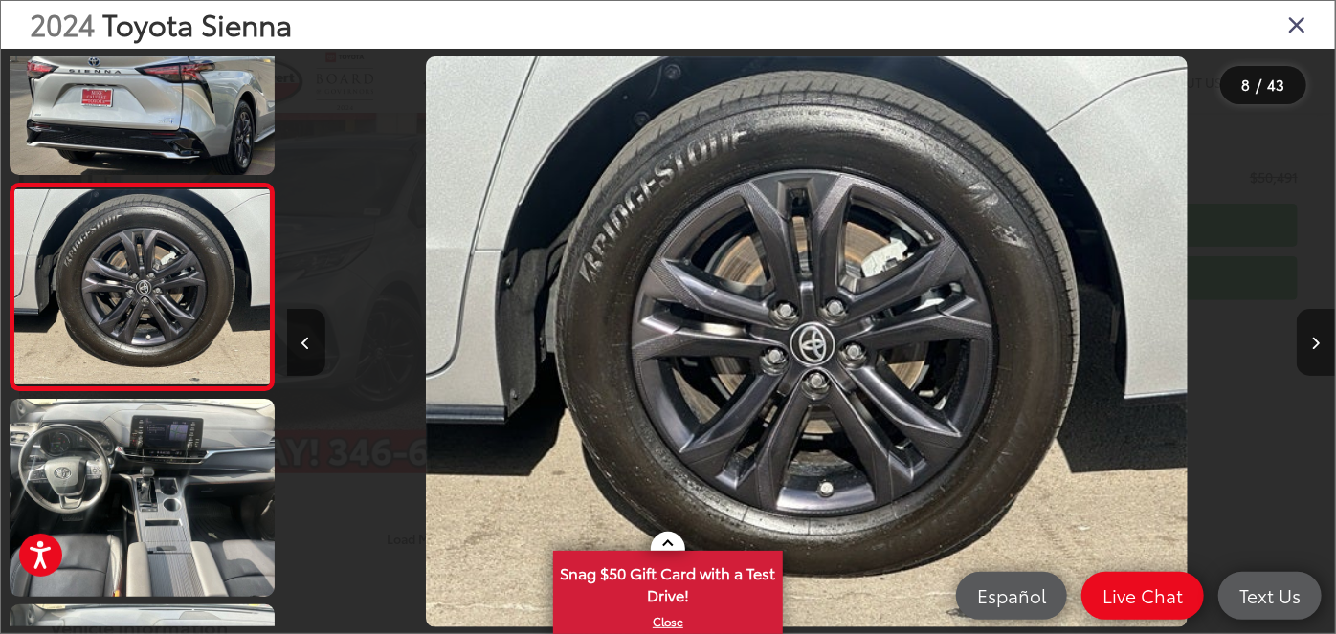
click at [1321, 346] on button "Next image" at bounding box center [1315, 342] width 38 height 67
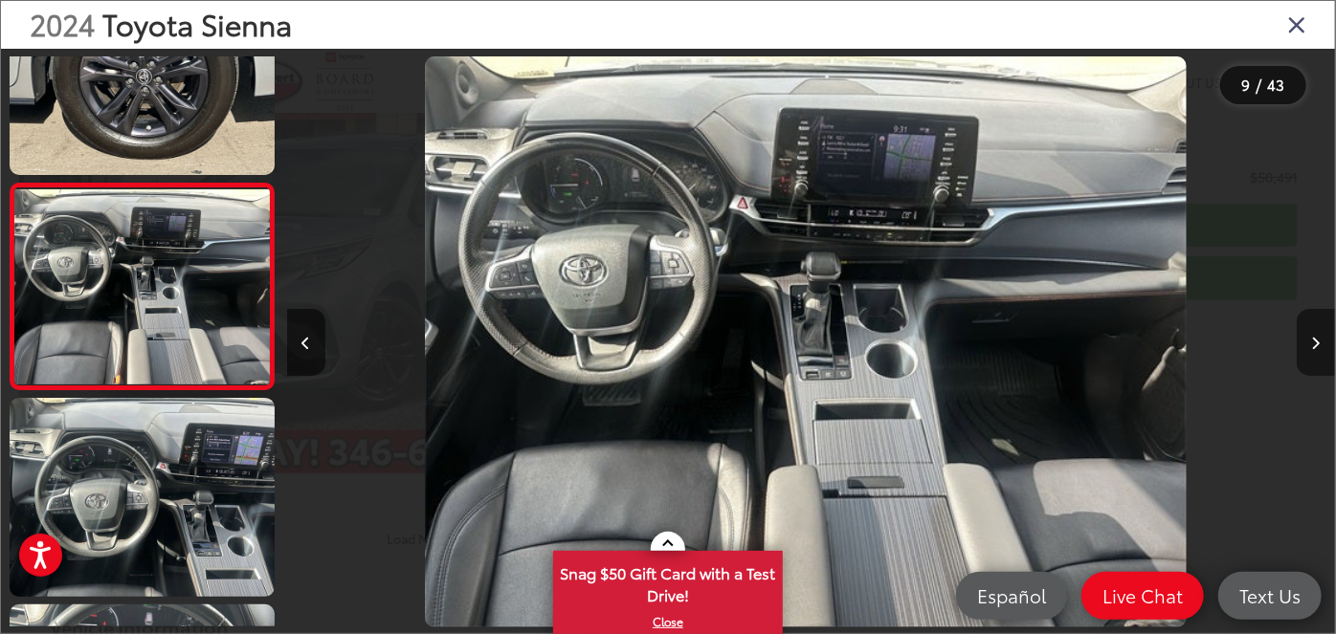
click at [1321, 346] on button "Next image" at bounding box center [1315, 342] width 38 height 67
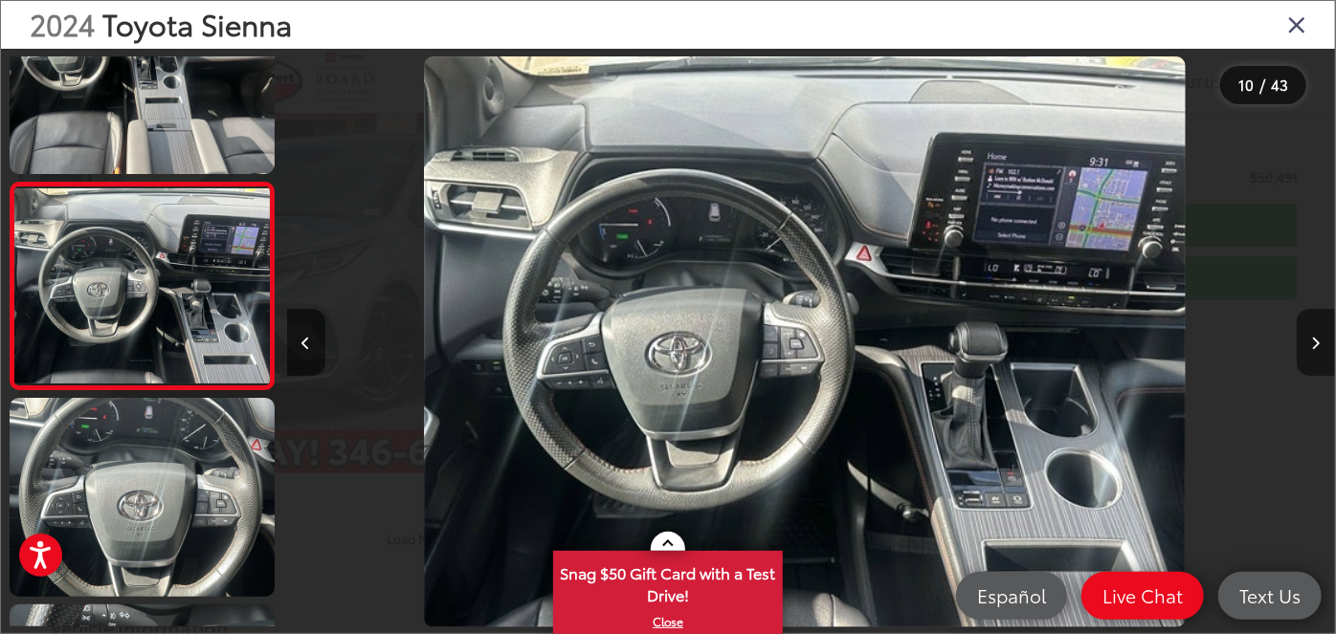
click at [1321, 346] on button "Next image" at bounding box center [1315, 342] width 38 height 67
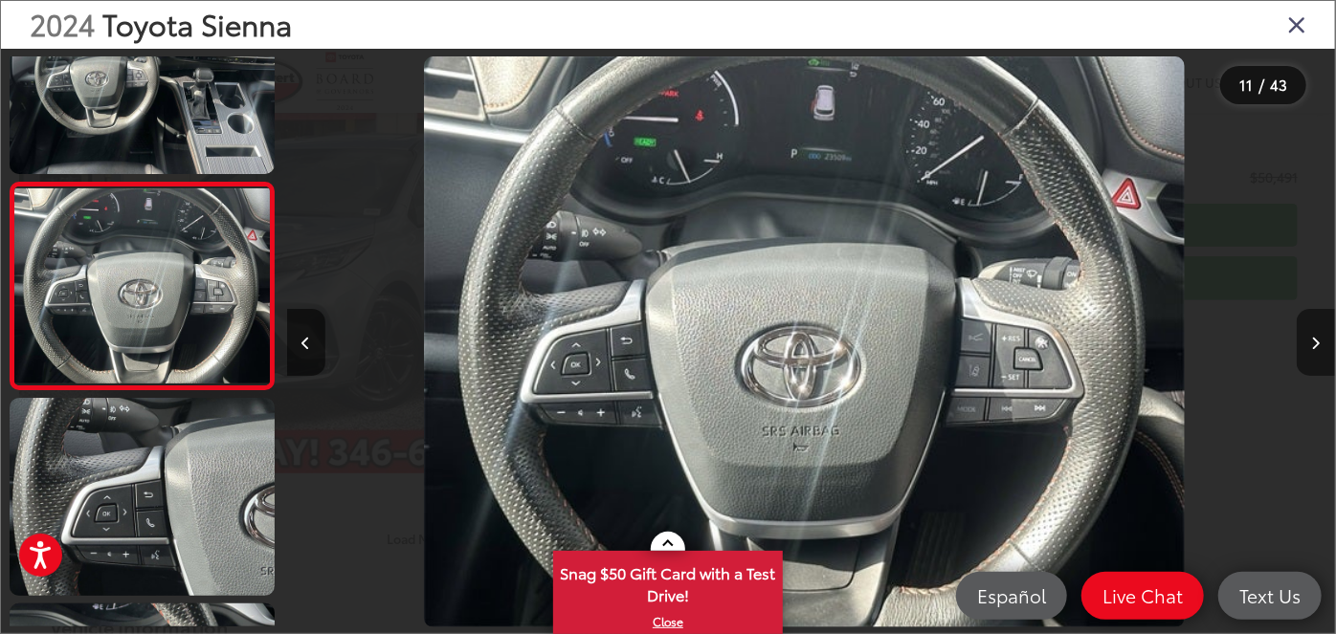
click at [1321, 346] on button "Next image" at bounding box center [1315, 342] width 38 height 67
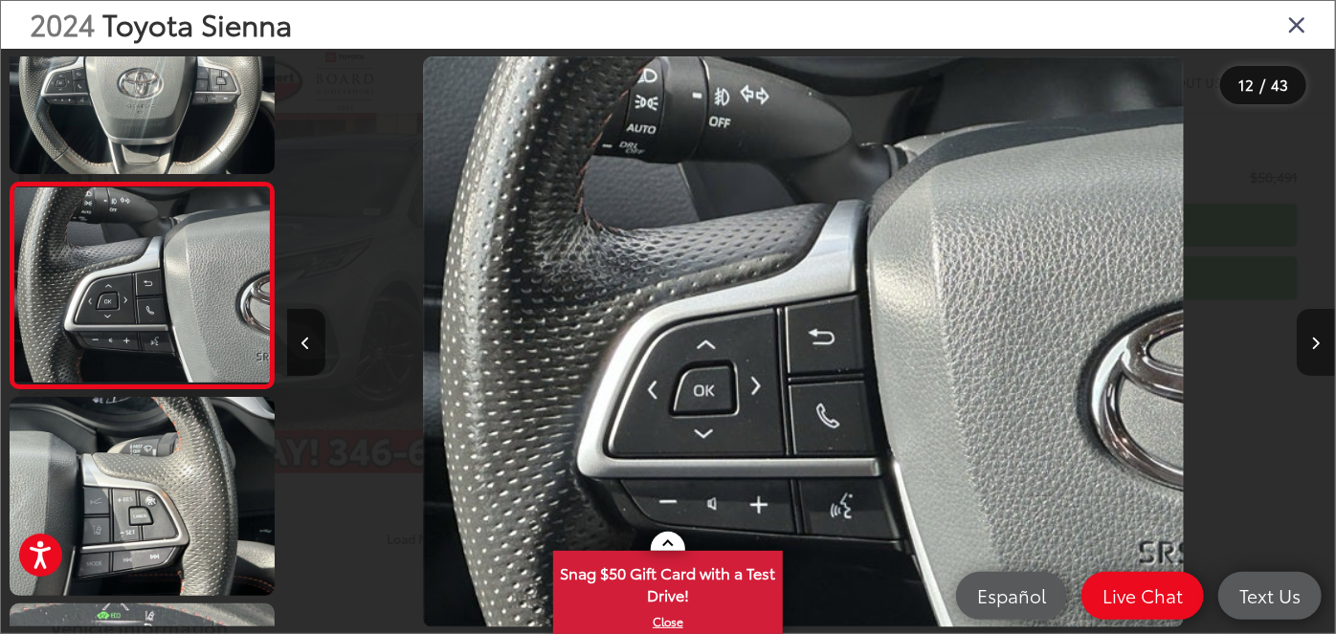
click at [1321, 346] on button "Next image" at bounding box center [1315, 342] width 38 height 67
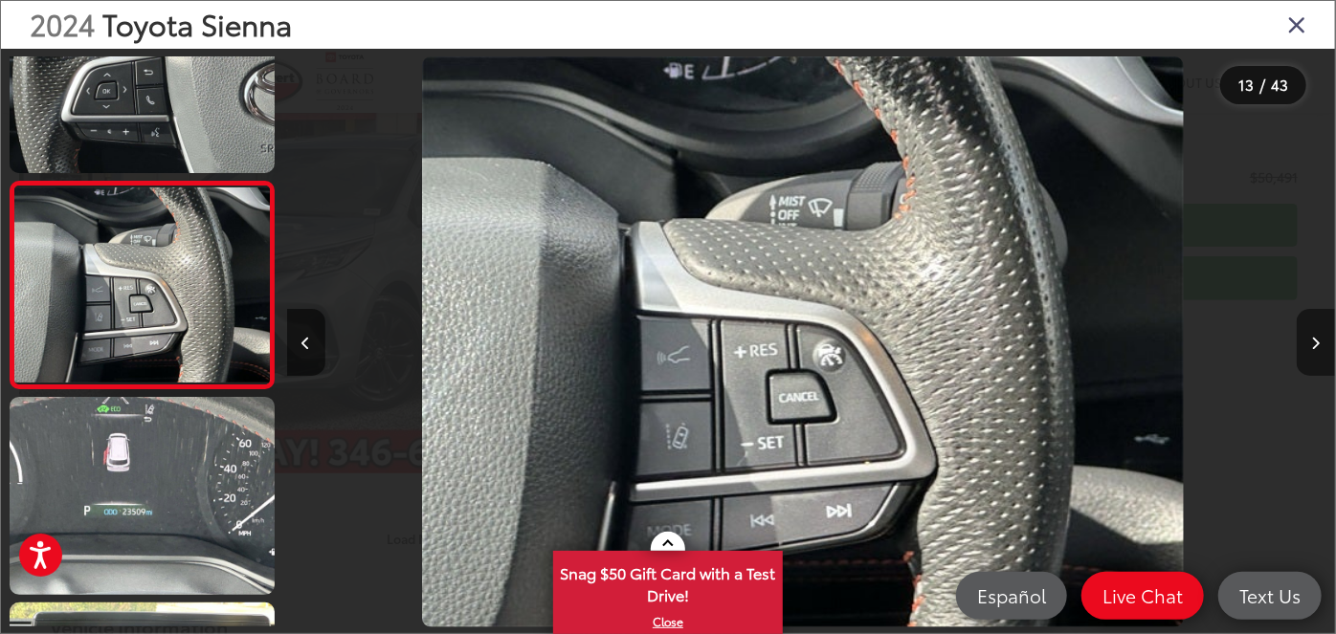
click at [1321, 346] on button "Next image" at bounding box center [1315, 342] width 38 height 67
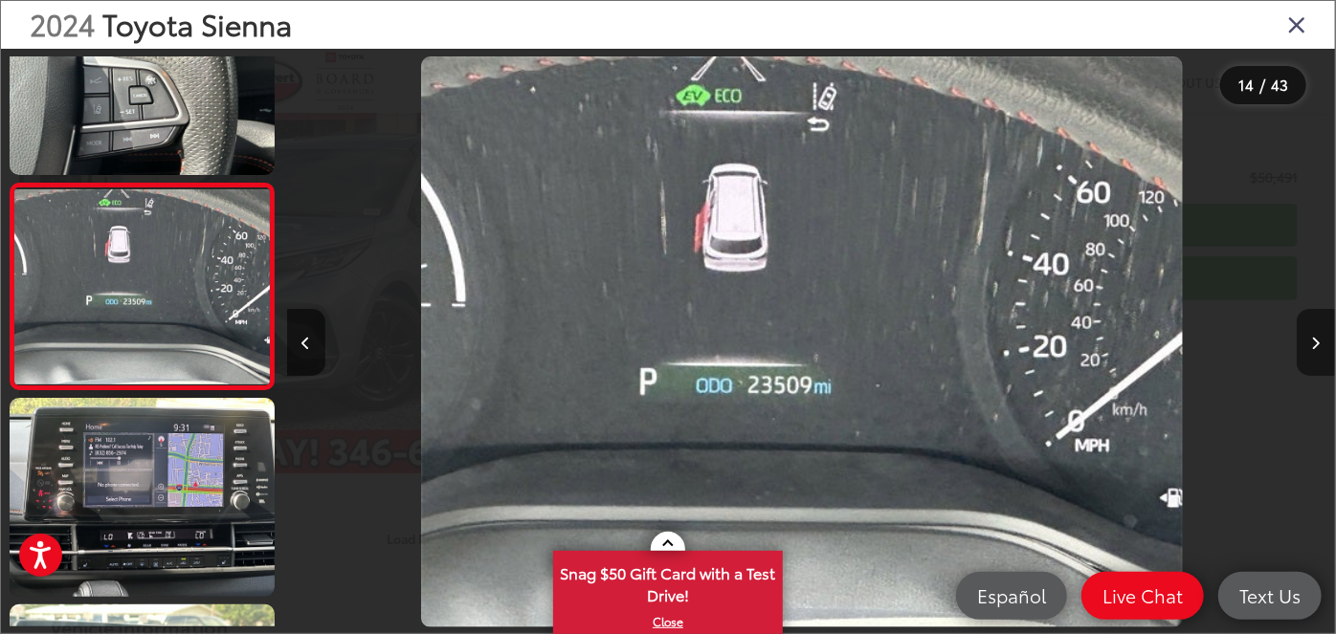
click at [1321, 347] on button "Next image" at bounding box center [1315, 342] width 38 height 67
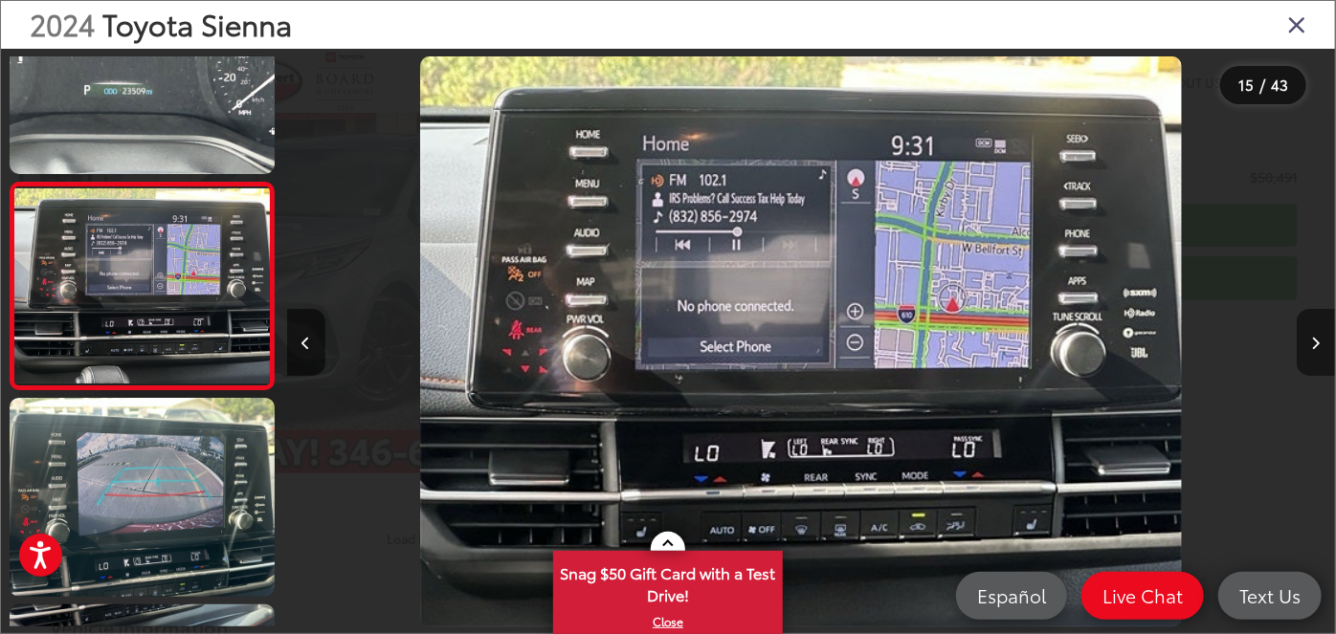
click at [1321, 347] on button "Next image" at bounding box center [1315, 342] width 38 height 67
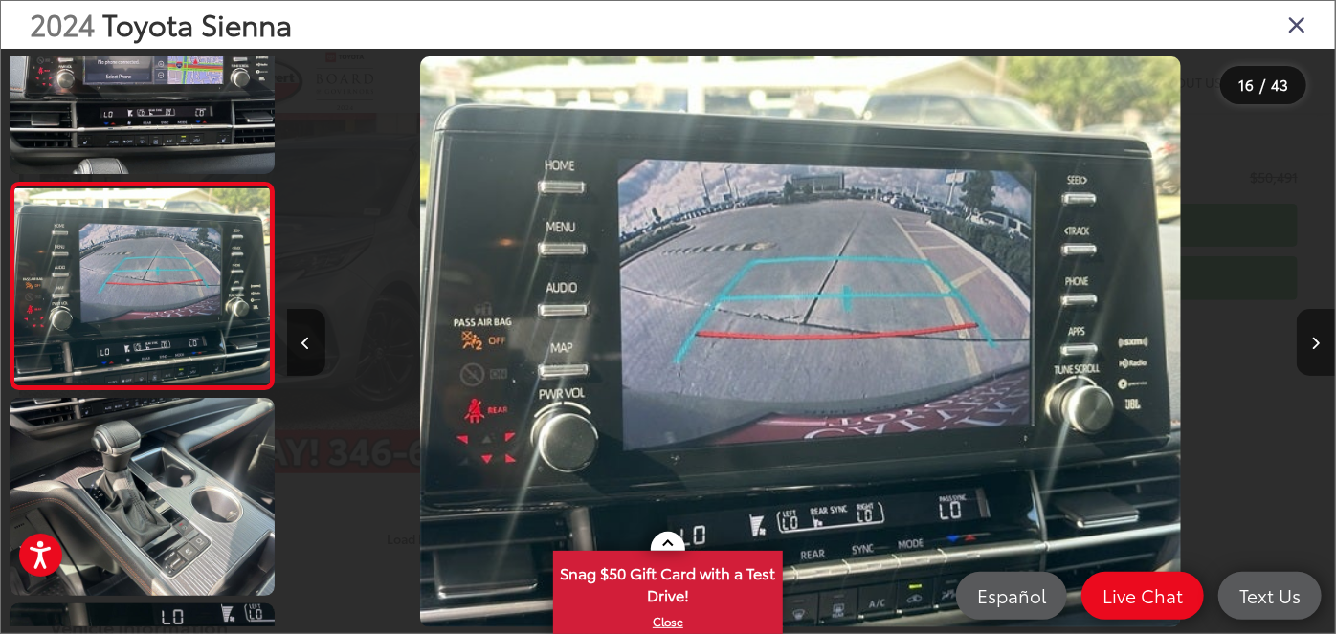
click at [1321, 347] on button "Next image" at bounding box center [1315, 342] width 38 height 67
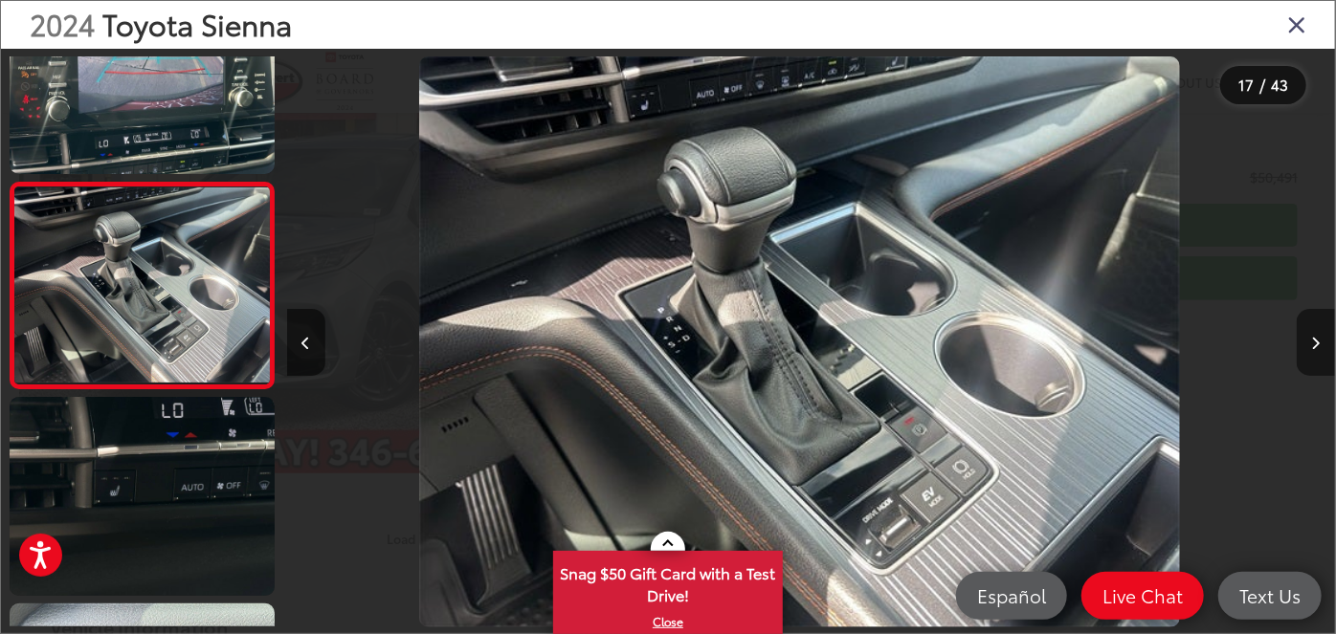
click at [1321, 347] on button "Next image" at bounding box center [1315, 342] width 38 height 67
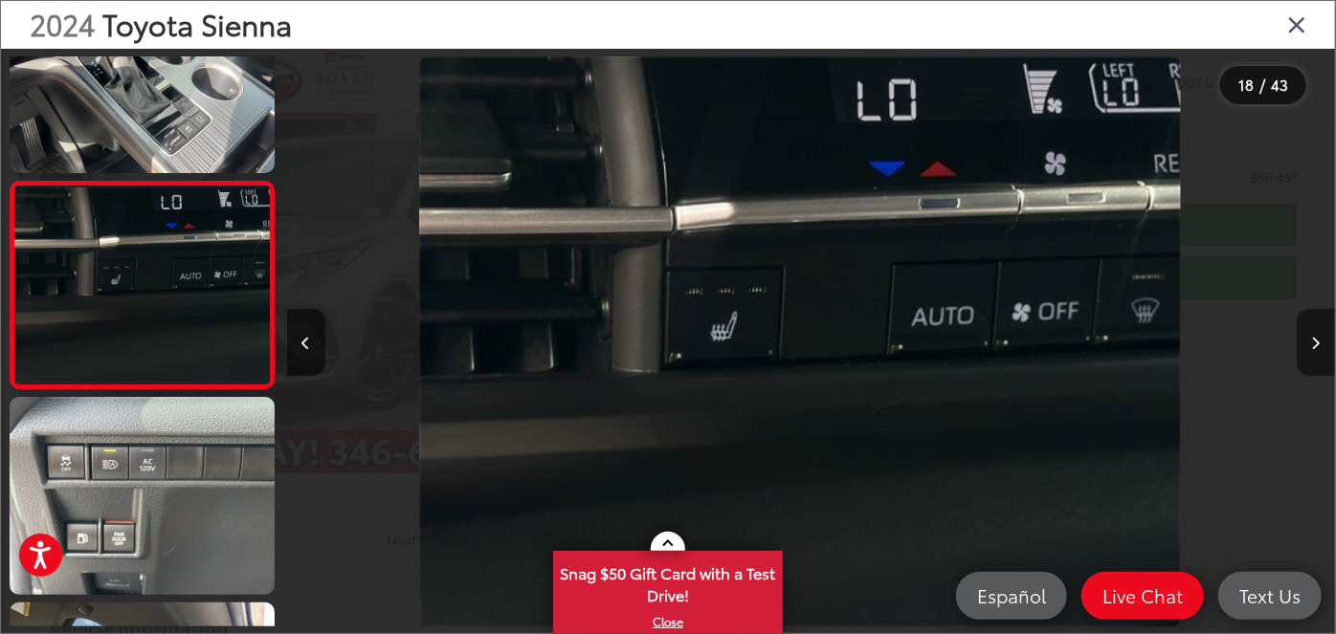
click at [1321, 348] on button "Next image" at bounding box center [1315, 342] width 38 height 67
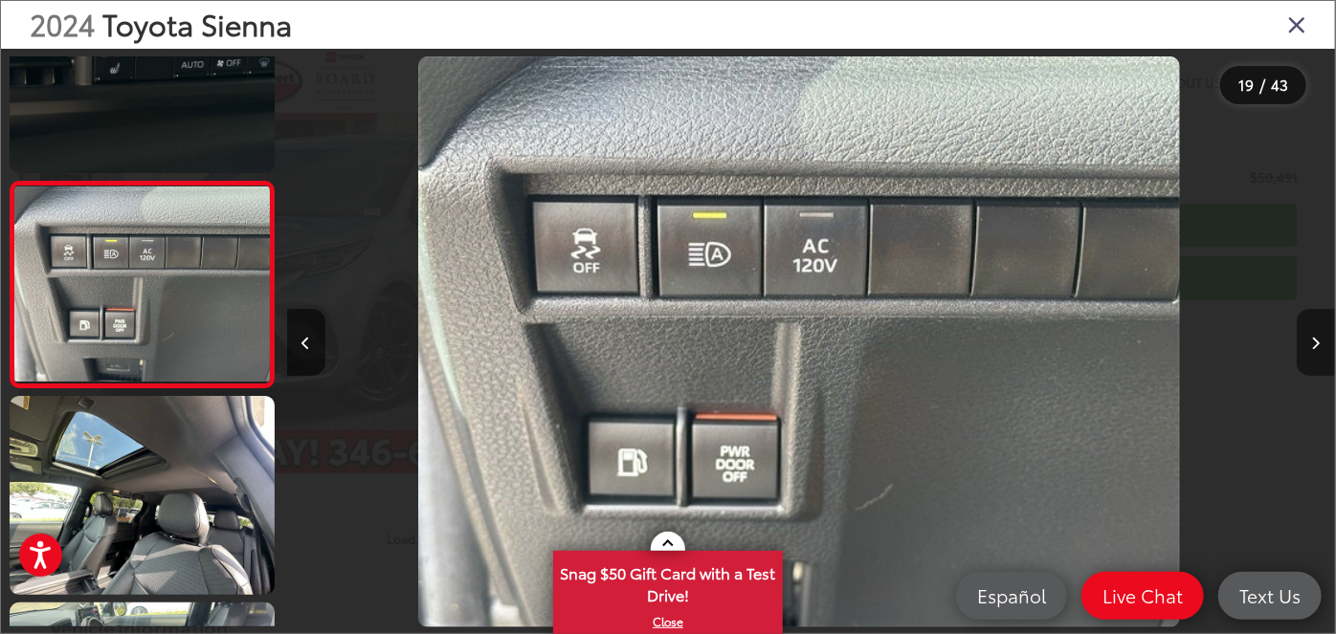
click at [1320, 349] on button "Next image" at bounding box center [1315, 342] width 38 height 67
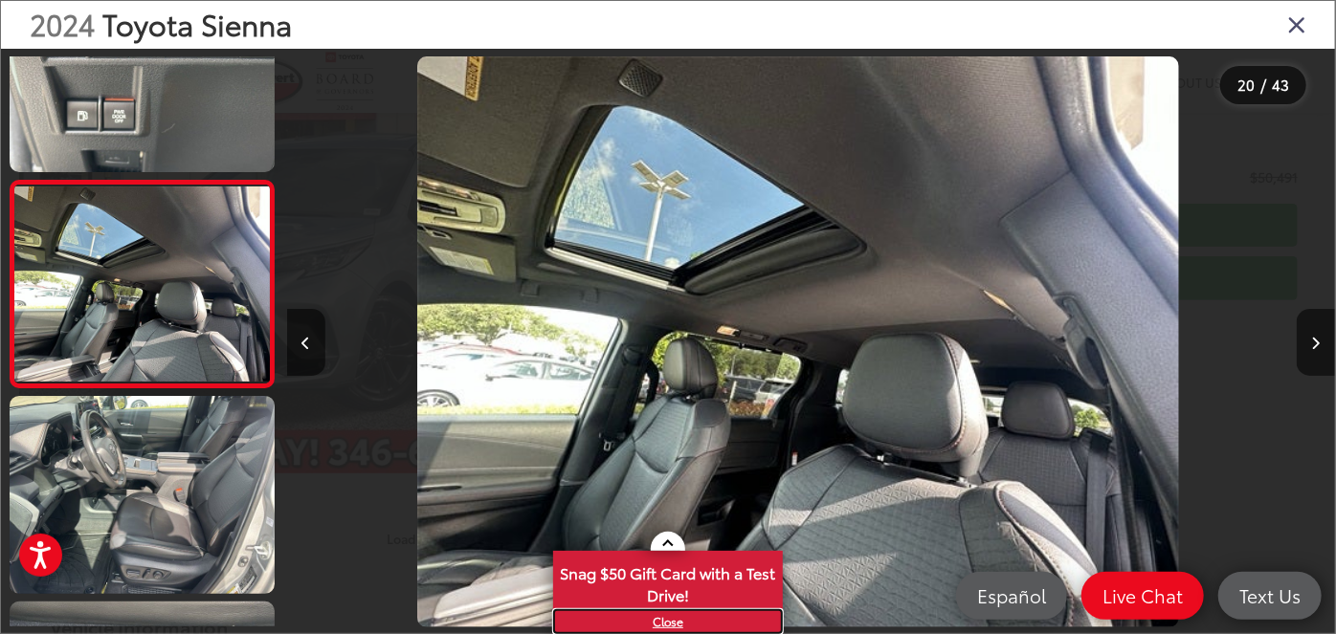
click at [671, 626] on link "X" at bounding box center [668, 621] width 226 height 21
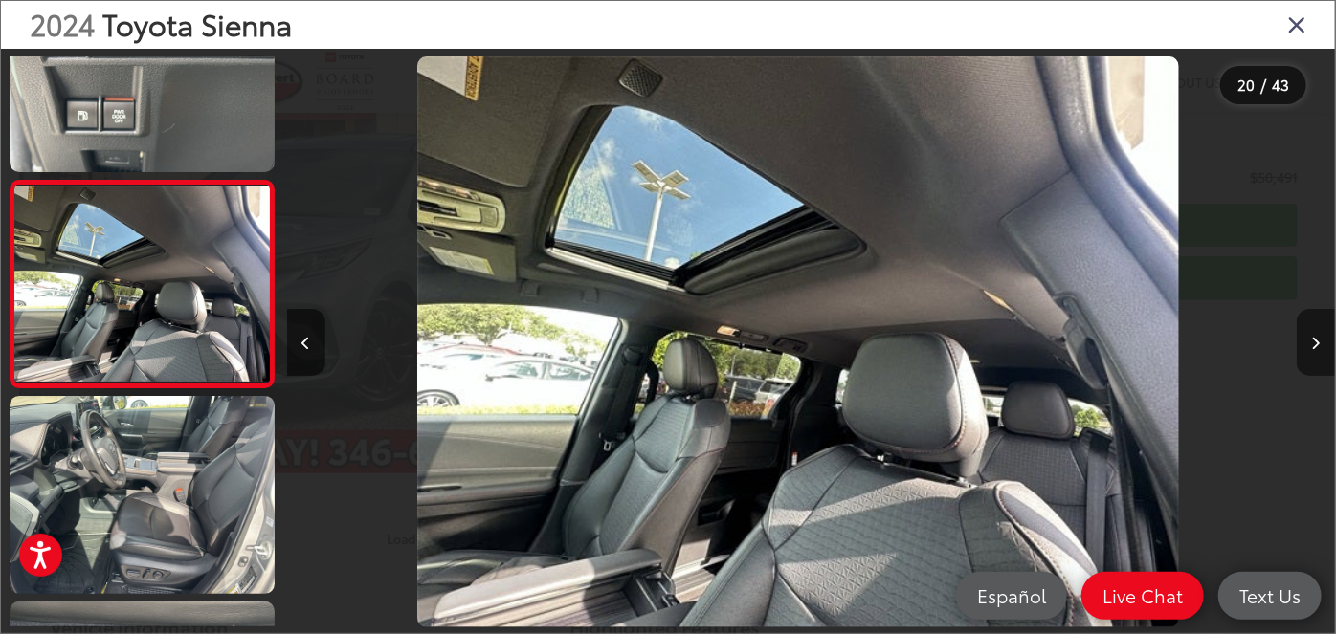
click at [1313, 337] on icon "Next image" at bounding box center [1316, 343] width 9 height 13
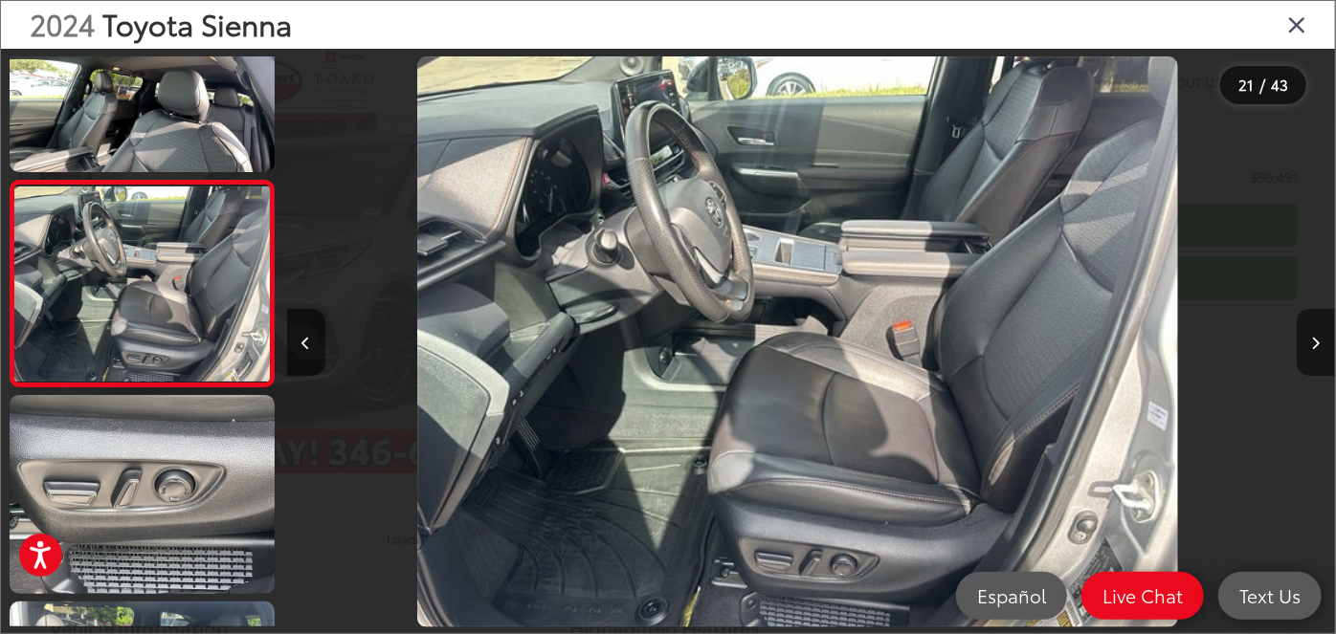
click at [1313, 337] on icon "Next image" at bounding box center [1316, 343] width 9 height 13
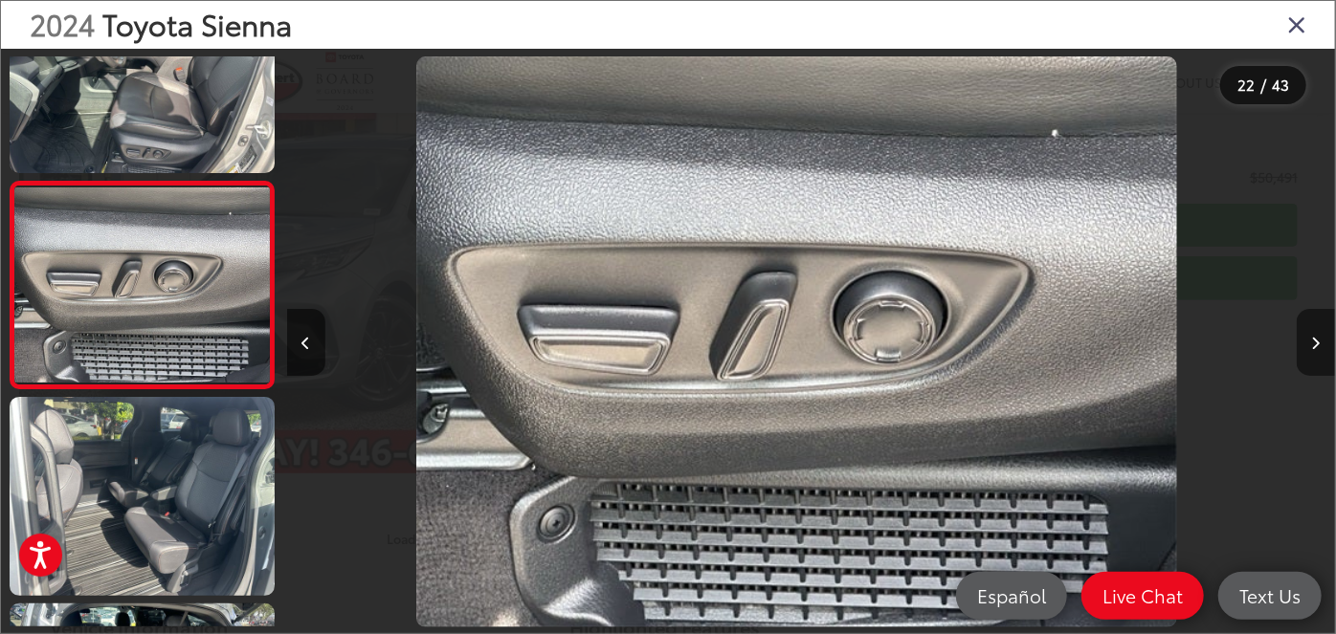
click at [1313, 337] on icon "Next image" at bounding box center [1316, 343] width 9 height 13
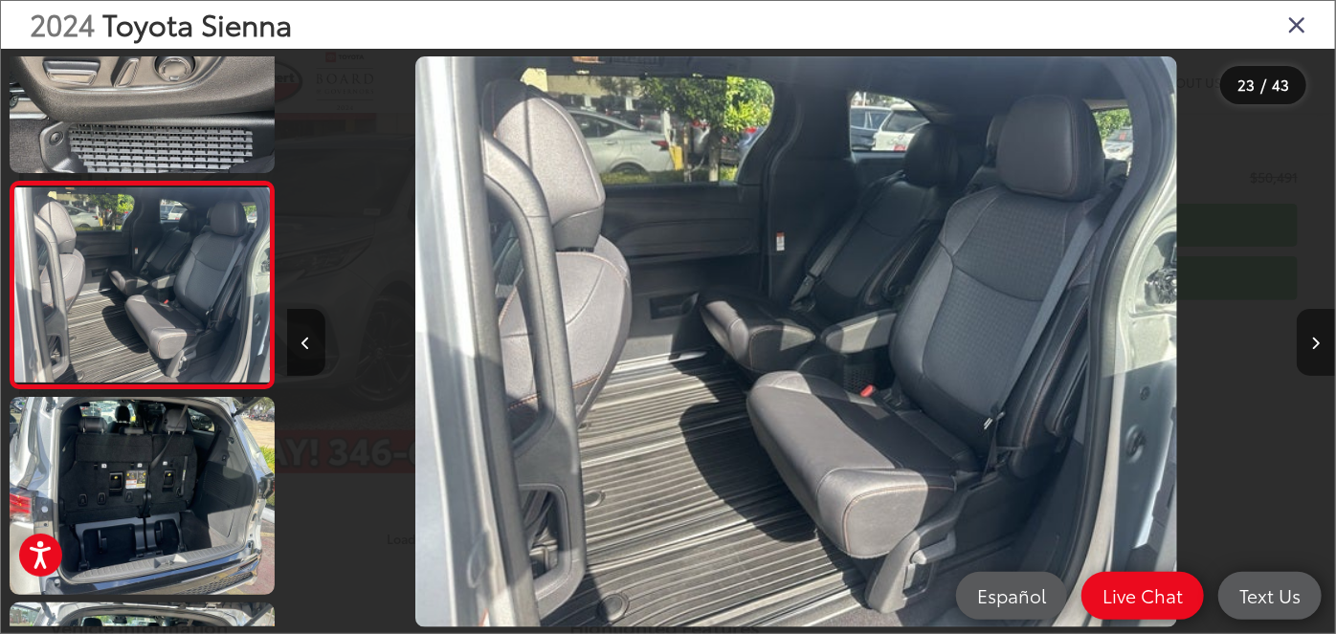
click at [1313, 337] on icon "Next image" at bounding box center [1316, 343] width 9 height 13
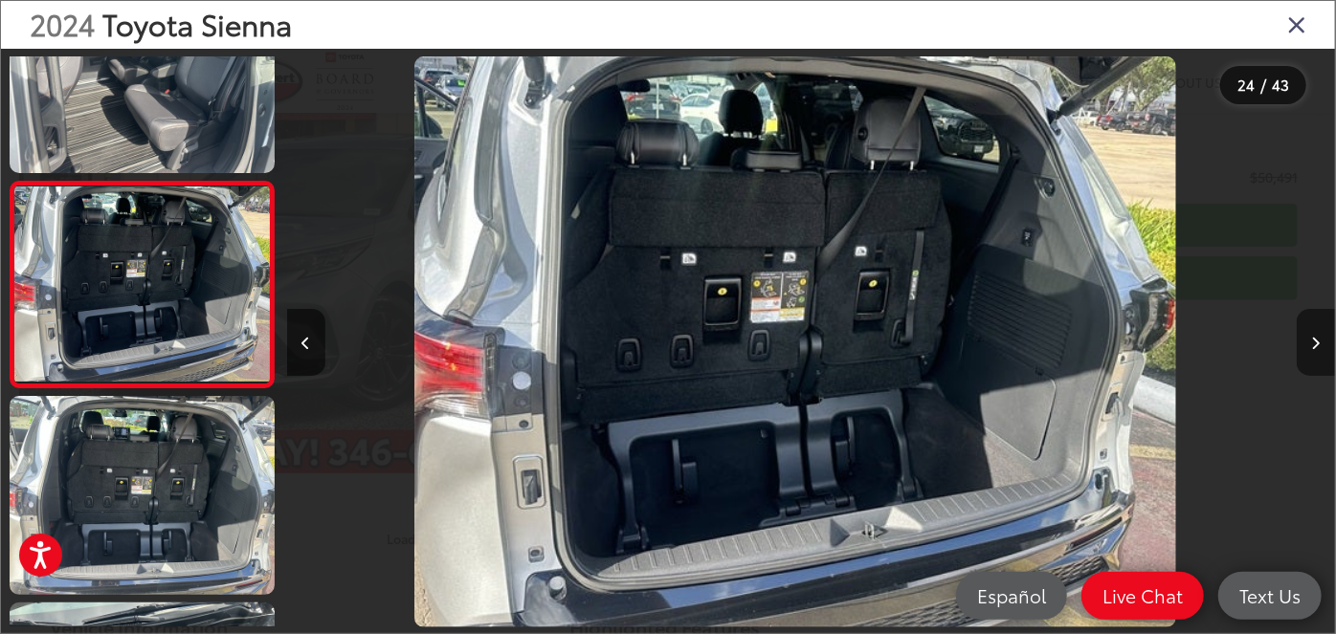
click at [1312, 337] on icon "Next image" at bounding box center [1316, 343] width 9 height 13
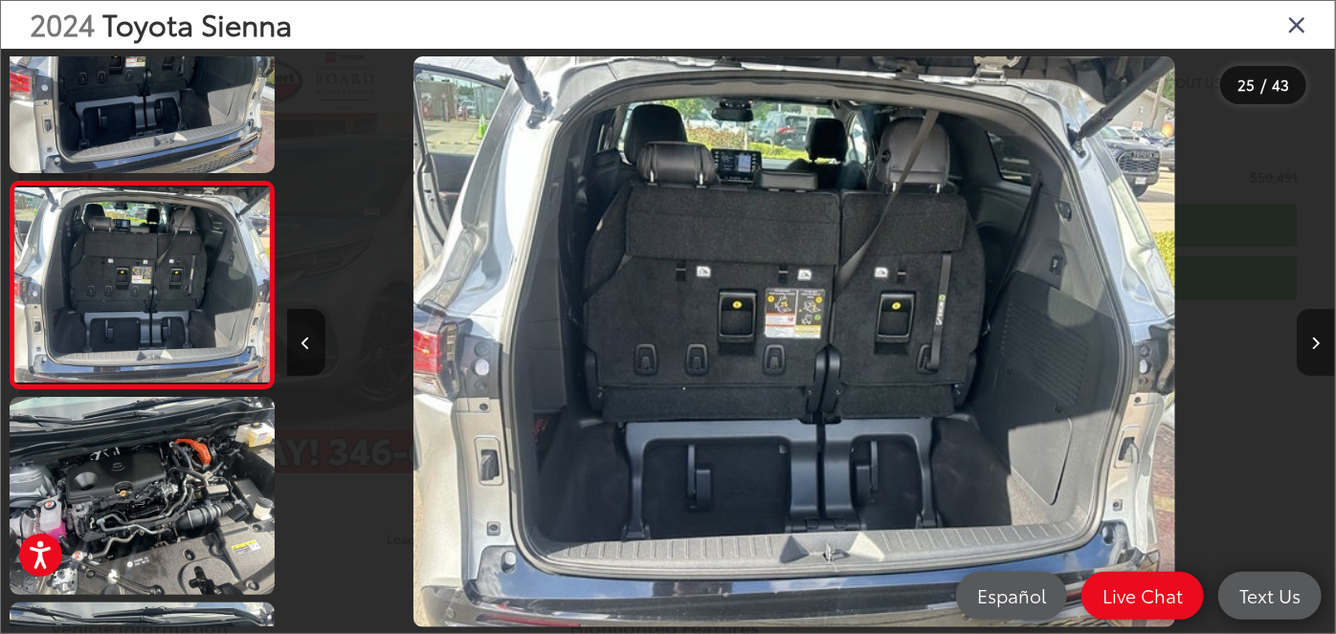
click at [1312, 337] on icon "Next image" at bounding box center [1316, 343] width 9 height 13
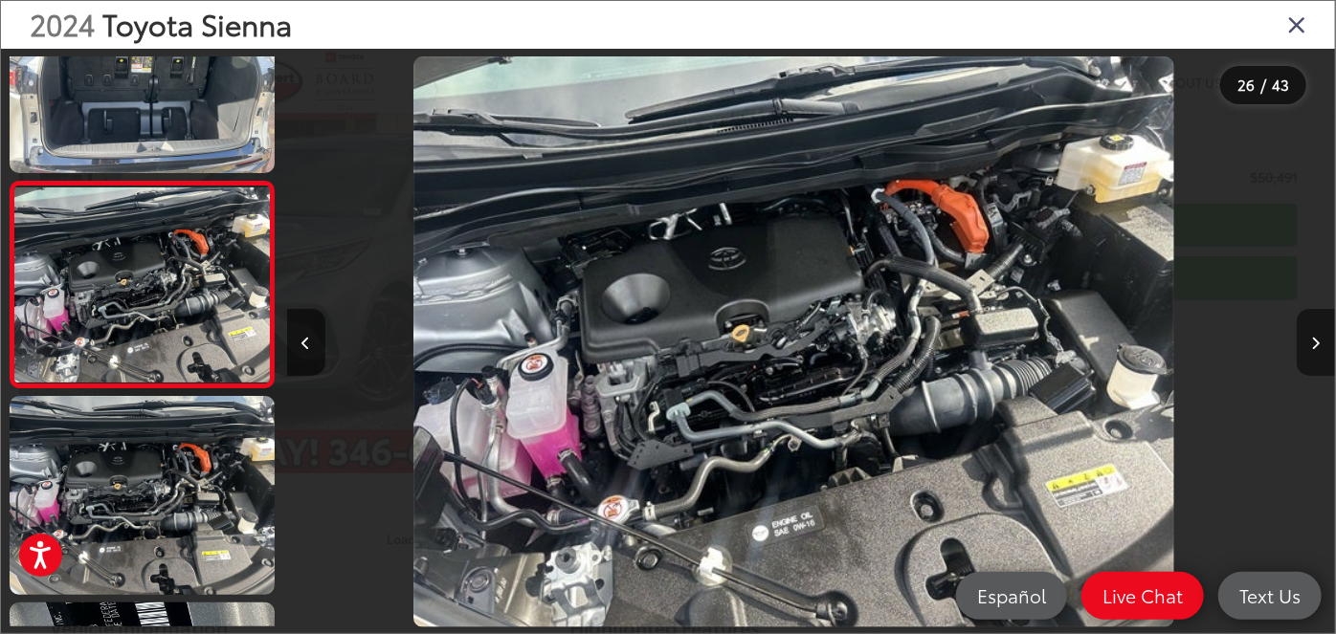
click at [1312, 337] on icon "Next image" at bounding box center [1316, 343] width 9 height 13
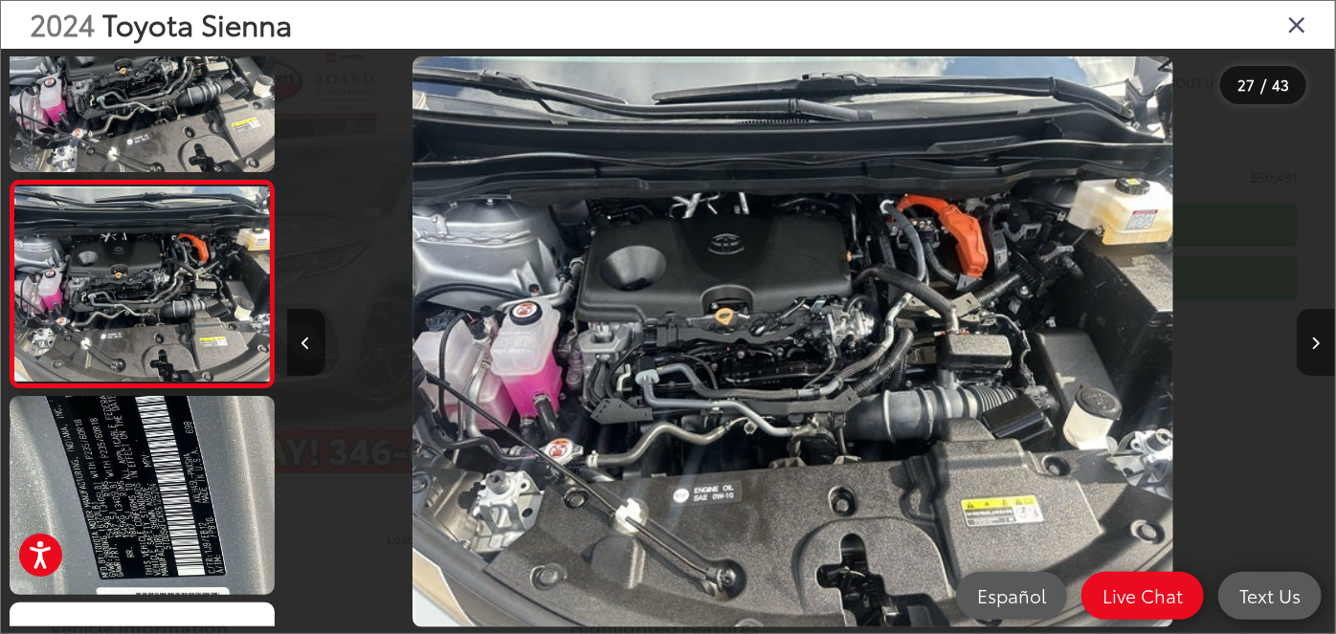
click at [1312, 337] on icon "Next image" at bounding box center [1316, 343] width 9 height 13
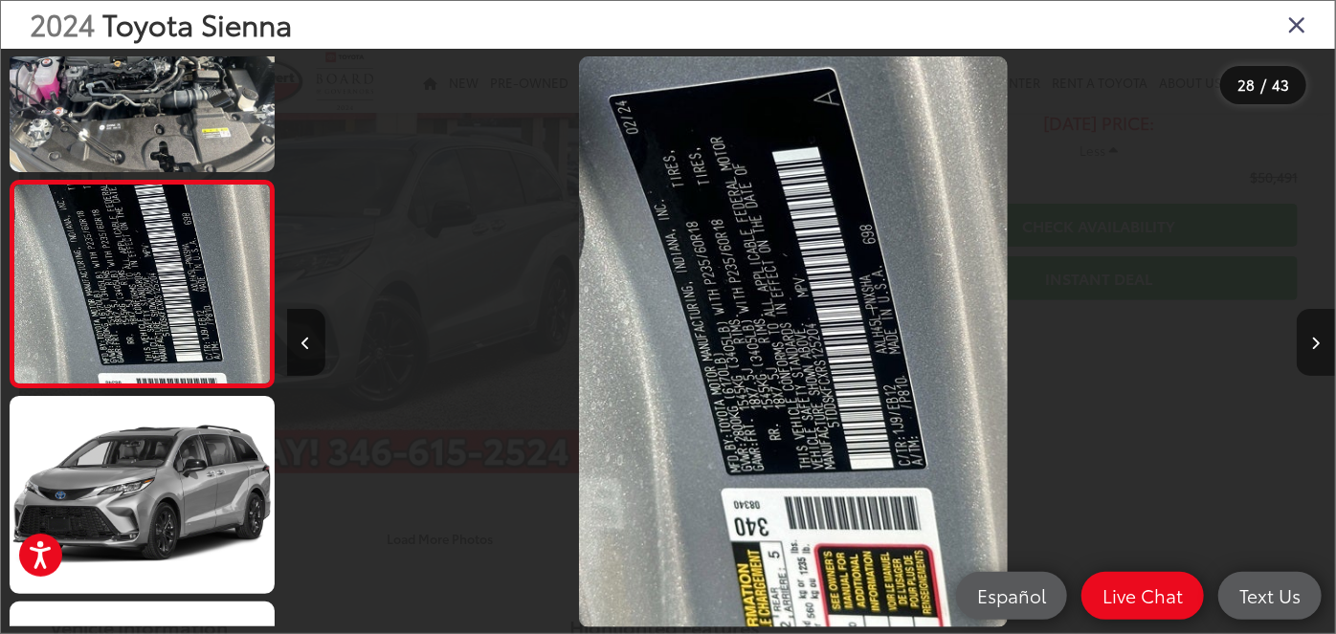
click at [1312, 337] on icon "Next image" at bounding box center [1316, 343] width 9 height 13
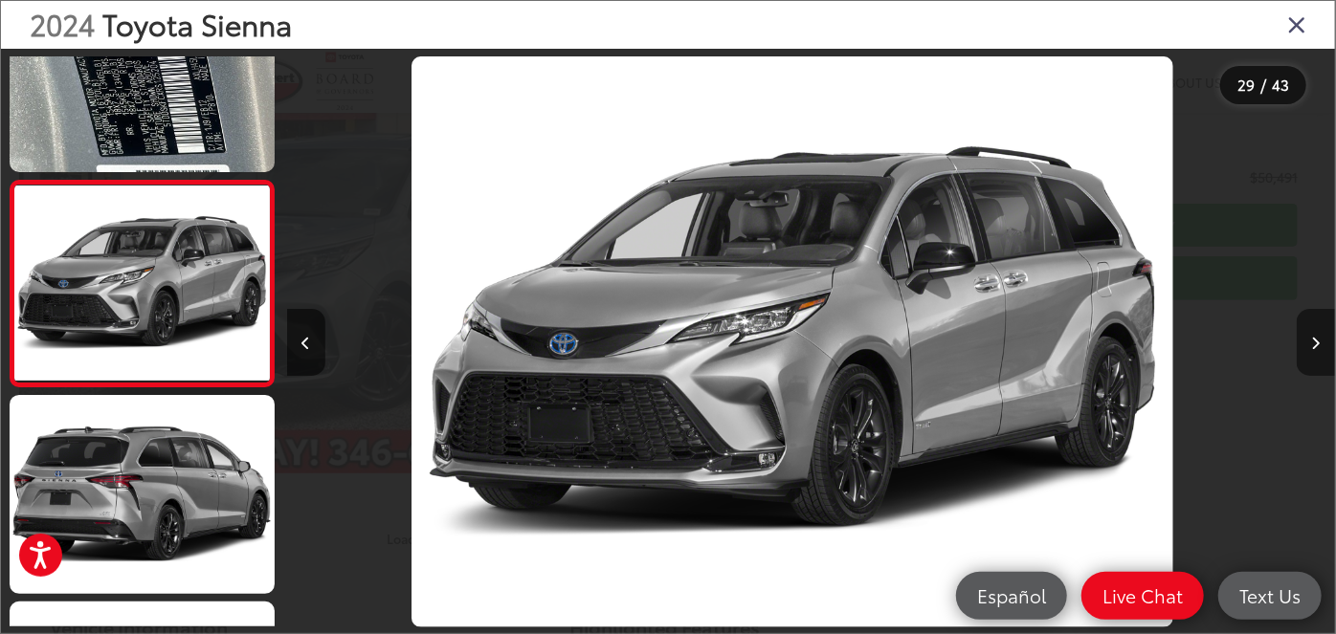
click at [1312, 337] on icon "Next image" at bounding box center [1316, 343] width 9 height 13
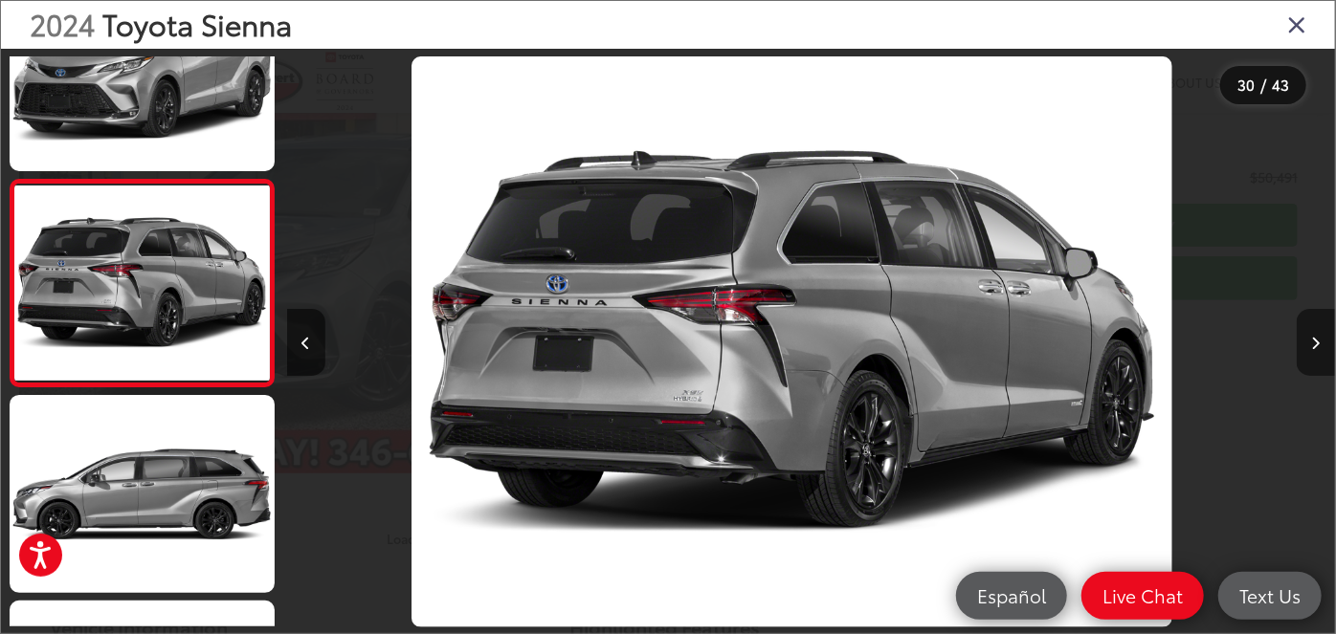
click at [1313, 339] on icon "Next image" at bounding box center [1316, 343] width 9 height 13
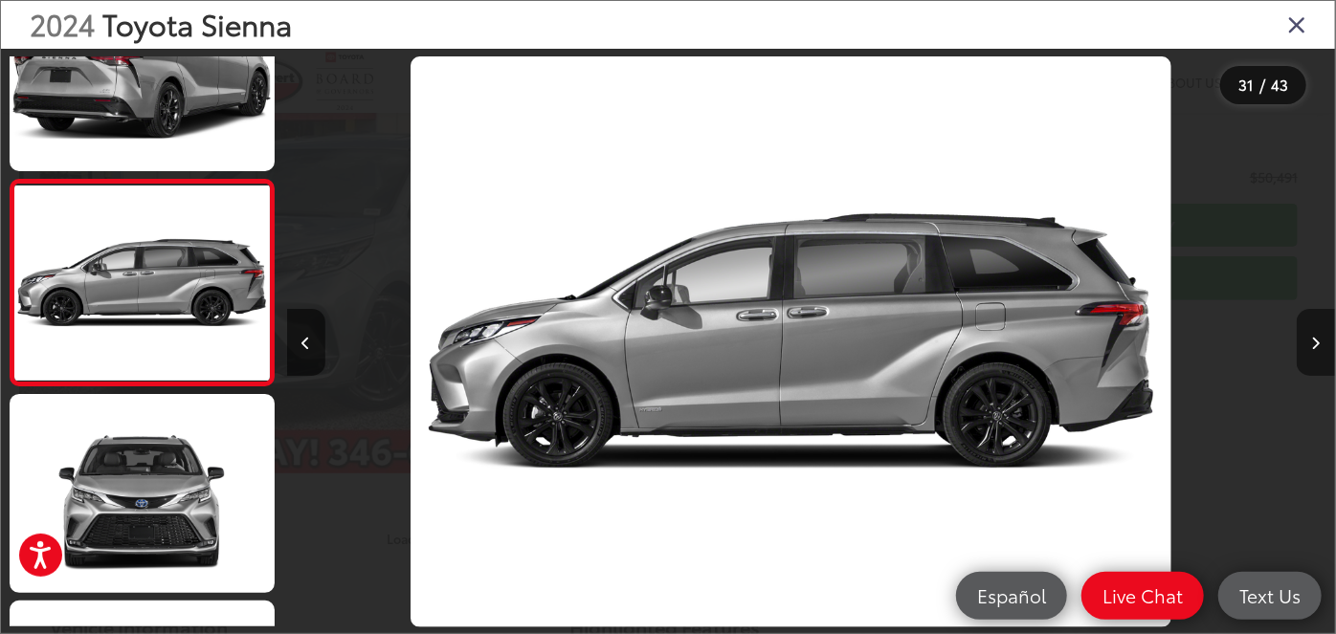
click at [1313, 339] on icon "Next image" at bounding box center [1316, 343] width 9 height 13
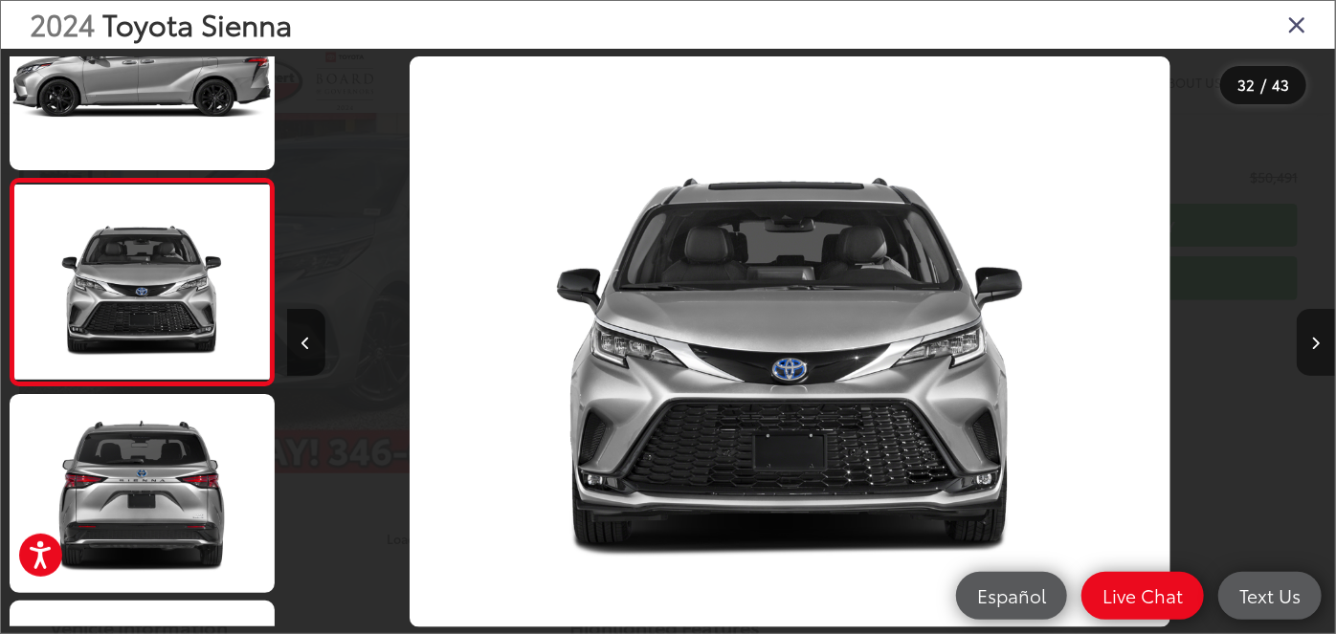
click at [1313, 339] on icon "Next image" at bounding box center [1316, 343] width 9 height 13
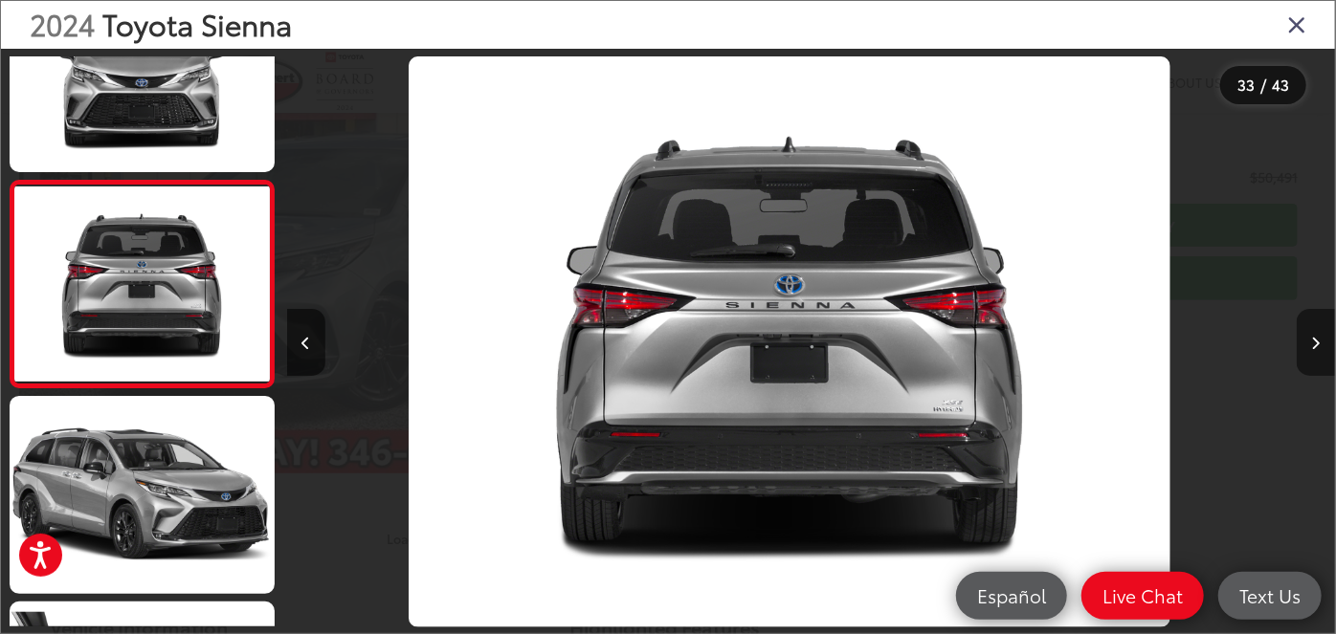
click at [1314, 339] on icon "Next image" at bounding box center [1316, 343] width 9 height 13
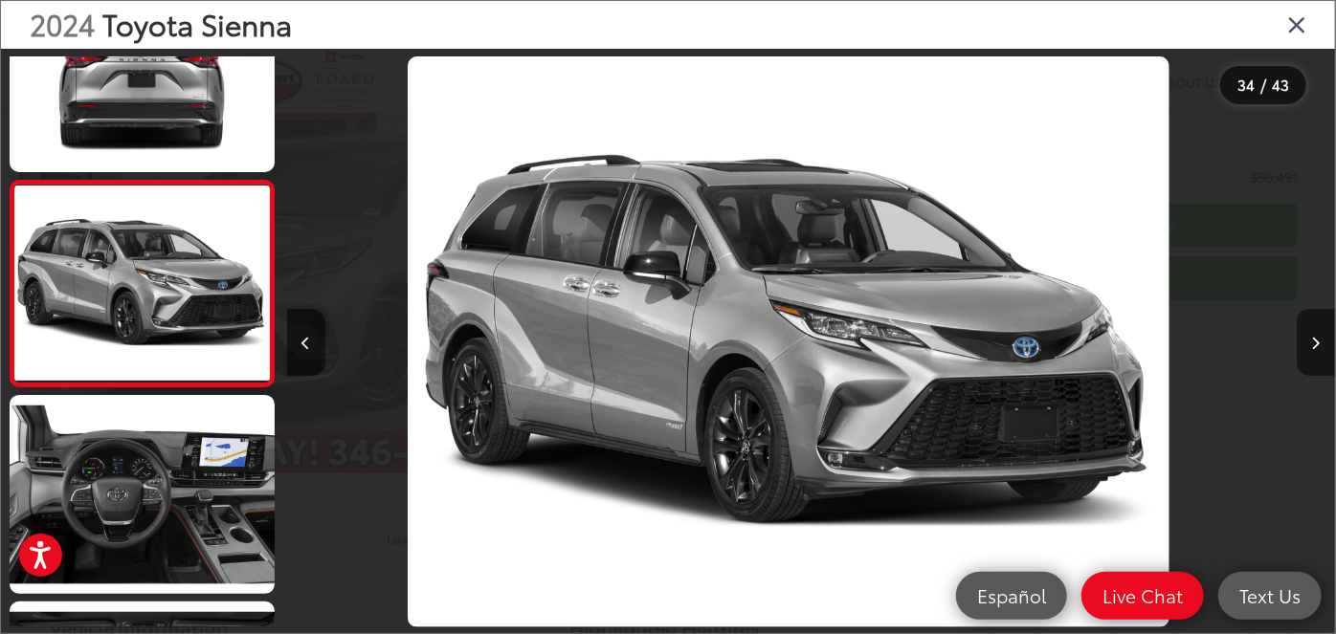
click at [1314, 339] on icon "Next image" at bounding box center [1316, 343] width 9 height 13
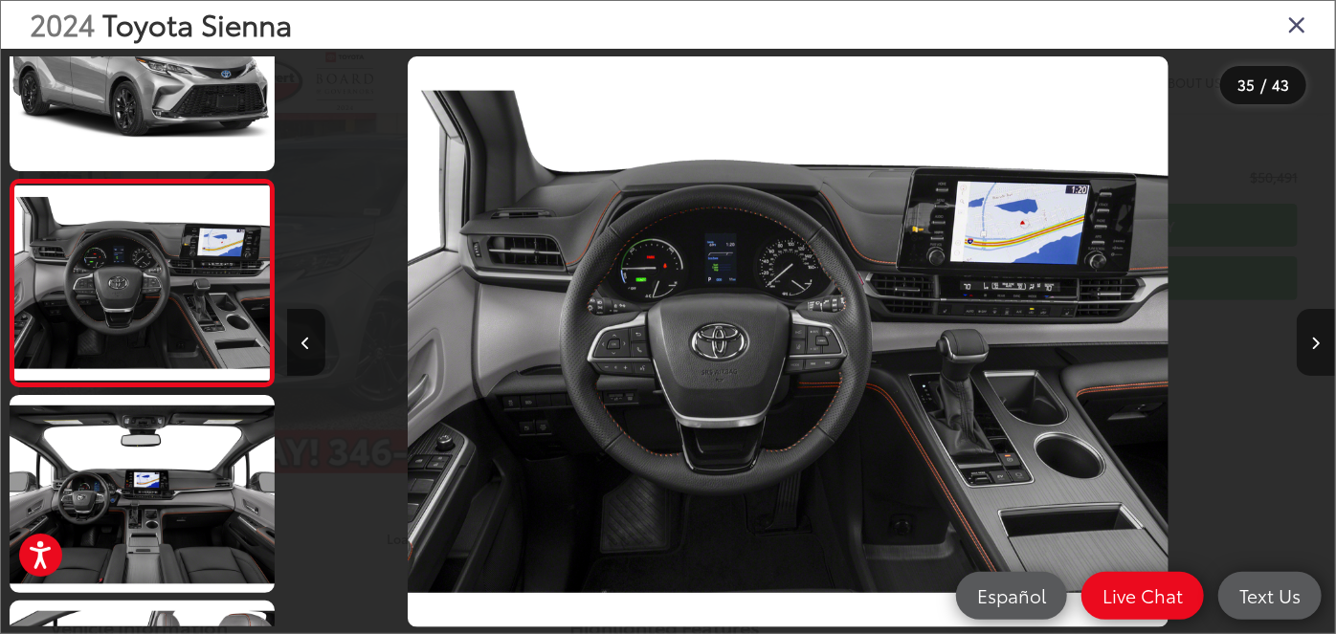
click at [1314, 339] on icon "Next image" at bounding box center [1316, 343] width 9 height 13
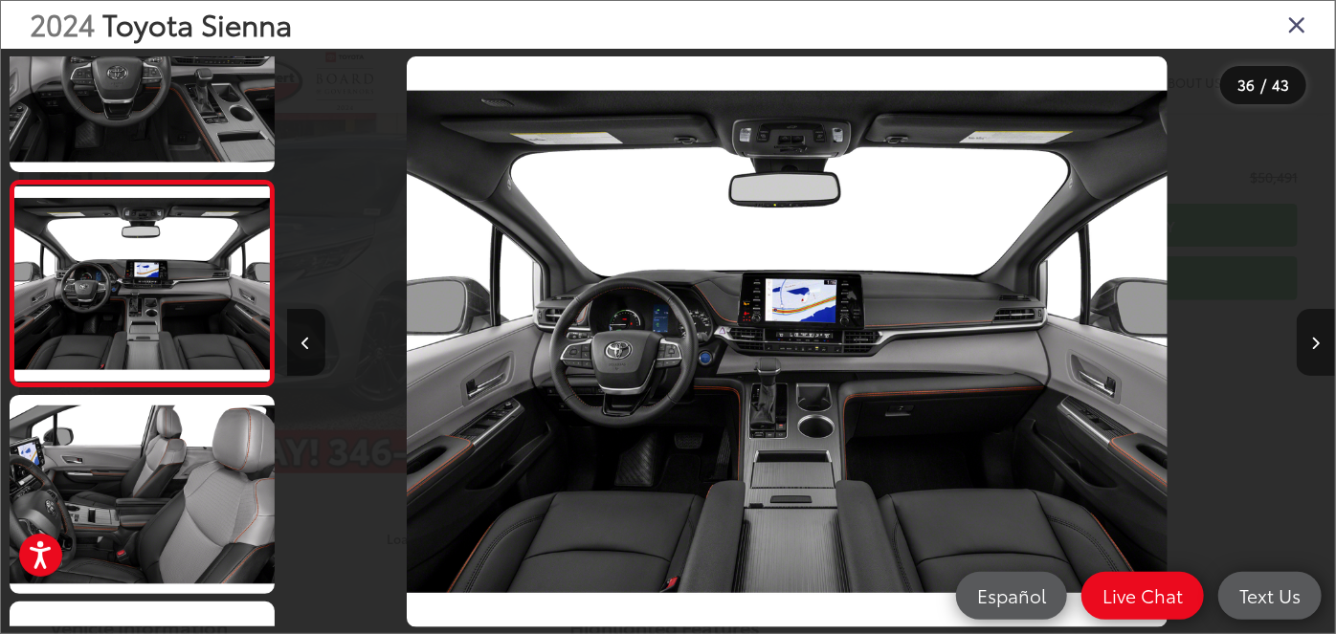
click at [1311, 343] on button "Next image" at bounding box center [1315, 342] width 38 height 67
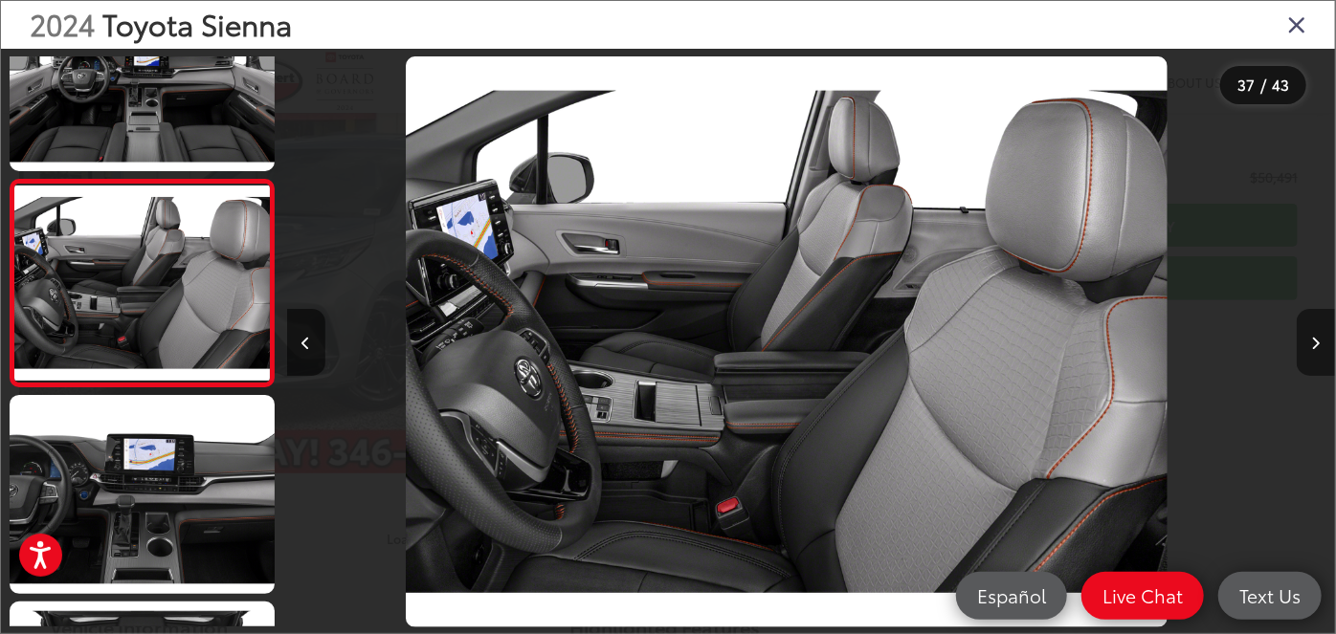
click at [1312, 344] on icon "Next image" at bounding box center [1316, 343] width 9 height 13
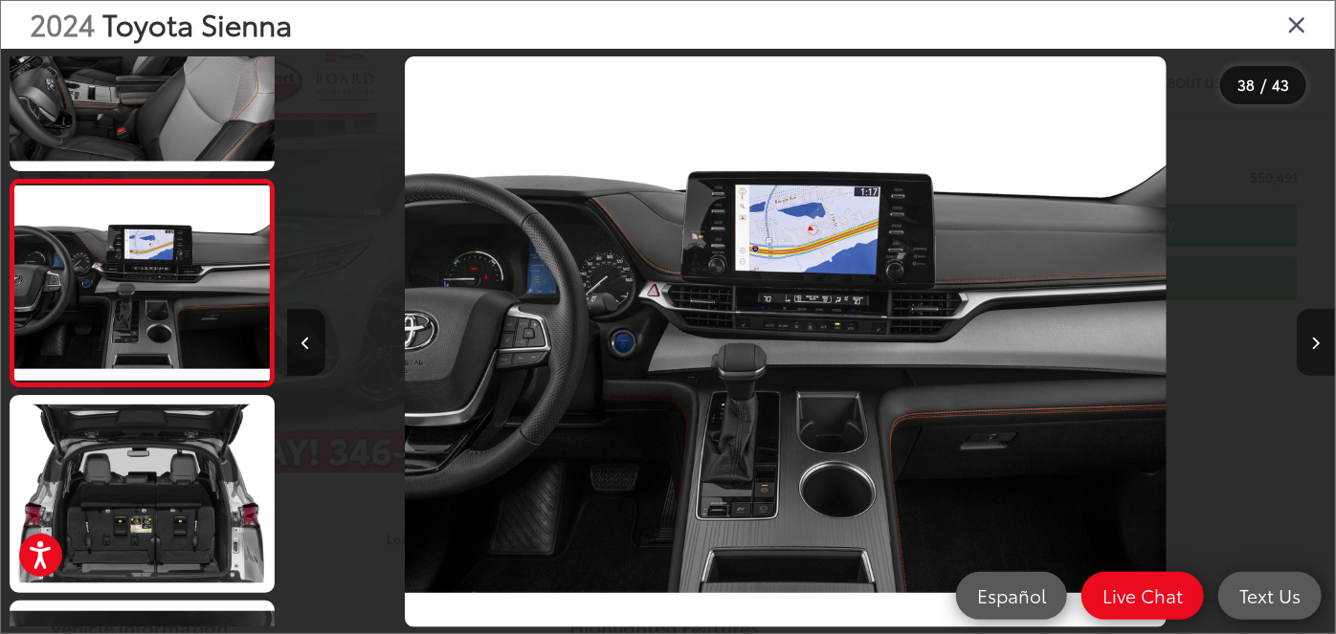
click at [1312, 344] on icon "Next image" at bounding box center [1316, 343] width 9 height 13
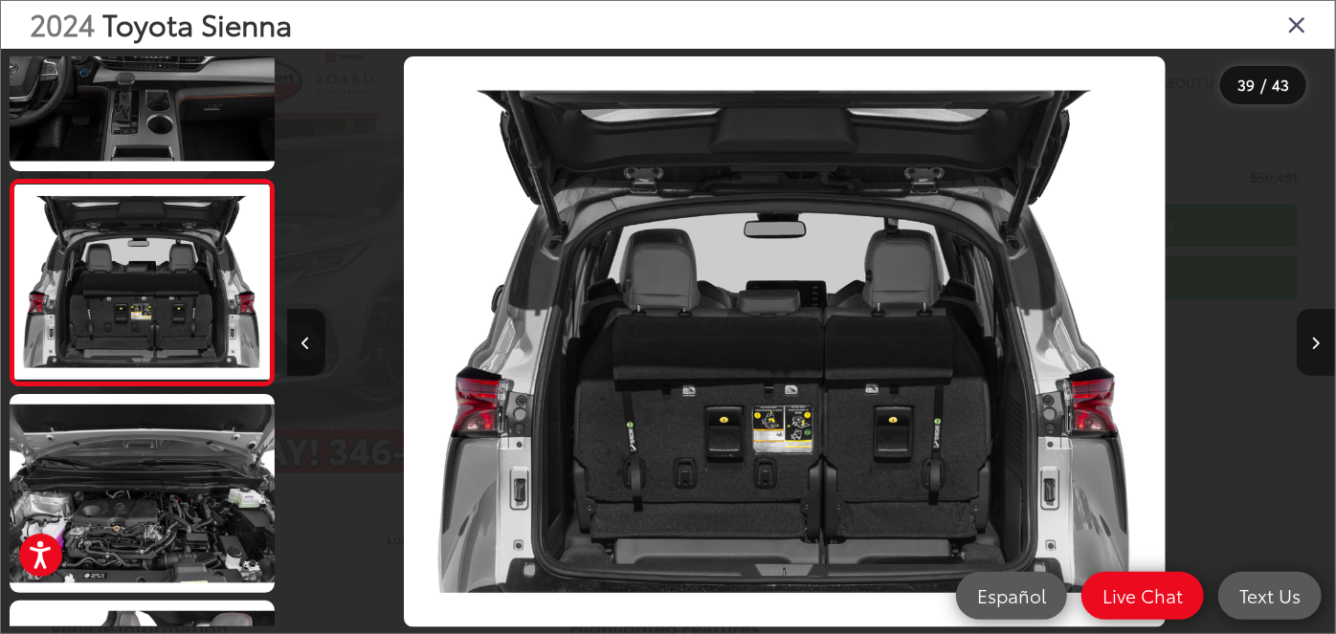
click at [1310, 347] on button "Next image" at bounding box center [1315, 342] width 38 height 67
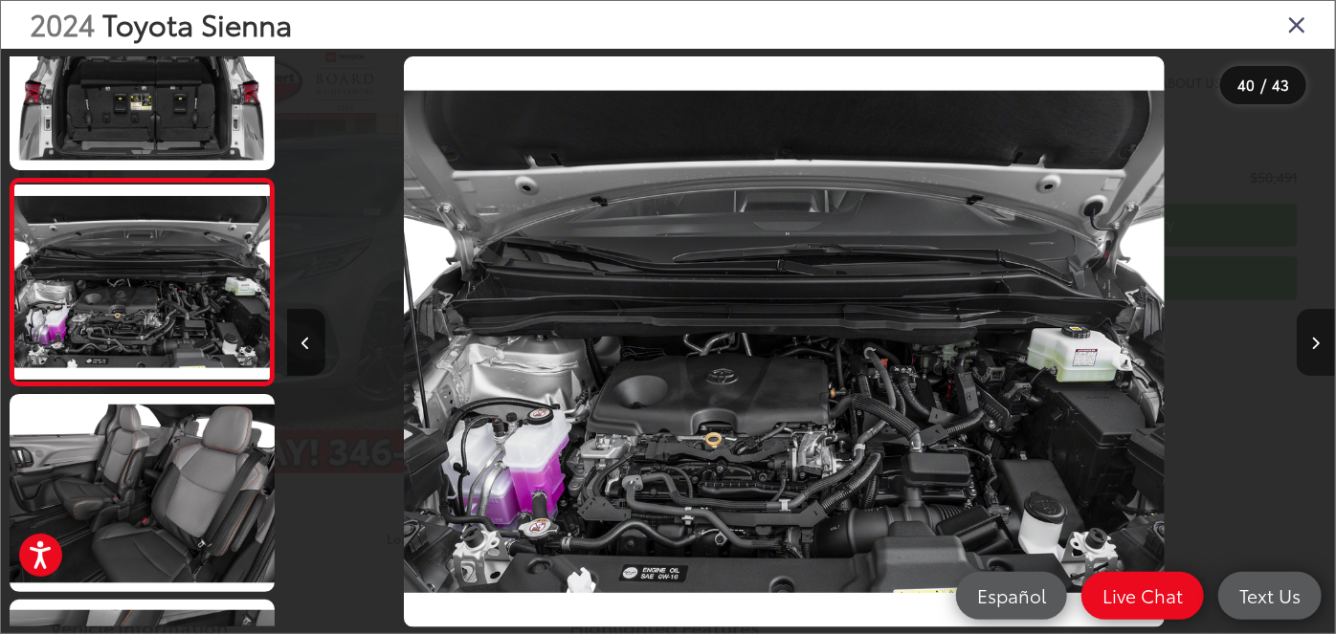
click at [1310, 347] on button "Next image" at bounding box center [1315, 342] width 38 height 67
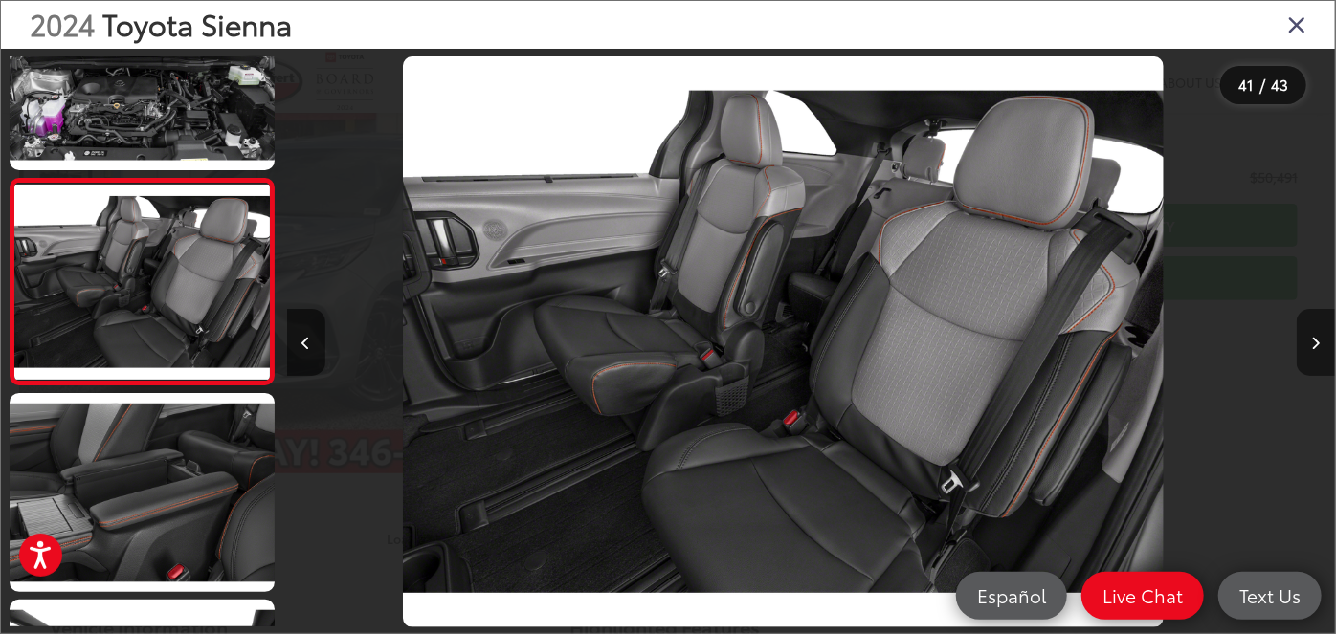
click at [1310, 347] on button "Next image" at bounding box center [1315, 342] width 38 height 67
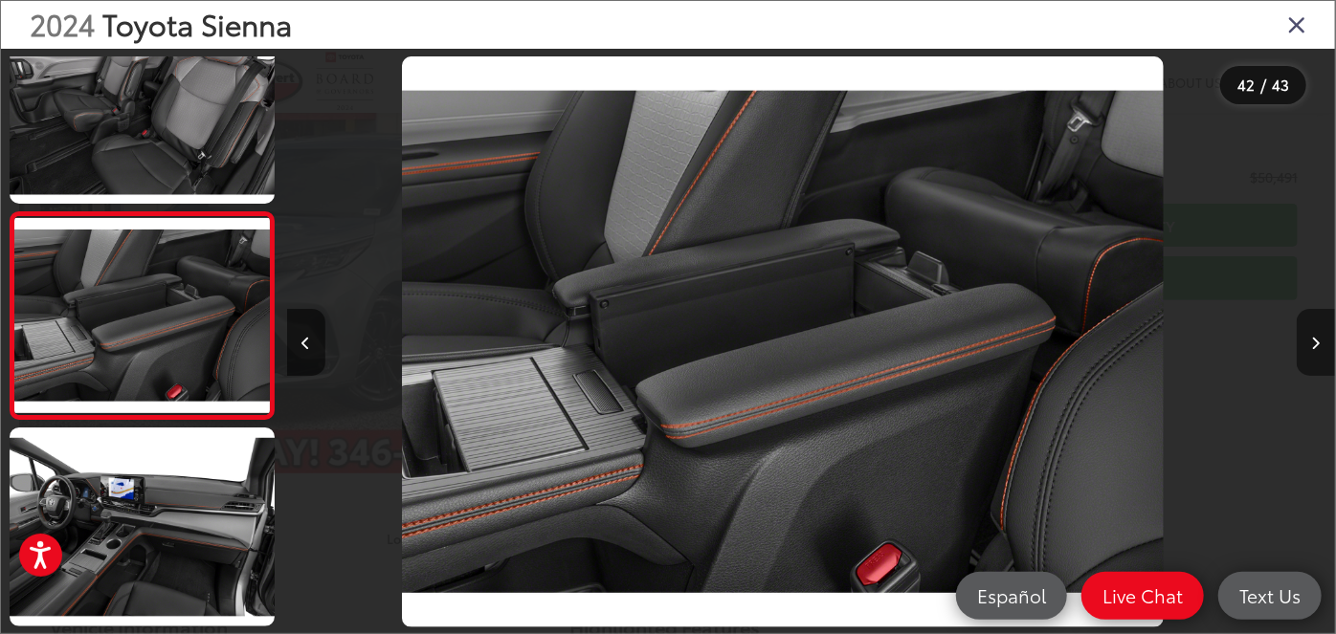
click at [1310, 348] on button "Next image" at bounding box center [1315, 342] width 38 height 67
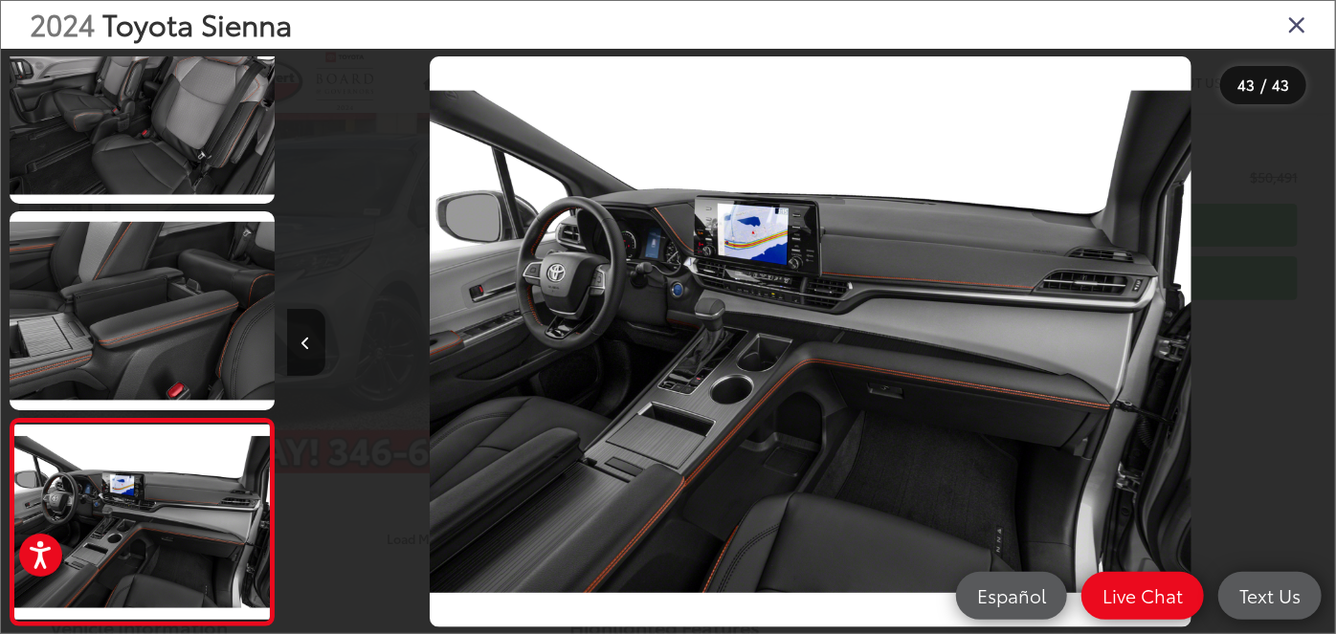
drag, startPoint x: 1280, startPoint y: 17, endPoint x: 1282, endPoint y: 32, distance: 14.5
click at [1281, 17] on div "2024 Toyota Sienna" at bounding box center [668, 25] width 1334 height 48
click at [1299, 28] on icon "Close gallery" at bounding box center [1296, 23] width 19 height 25
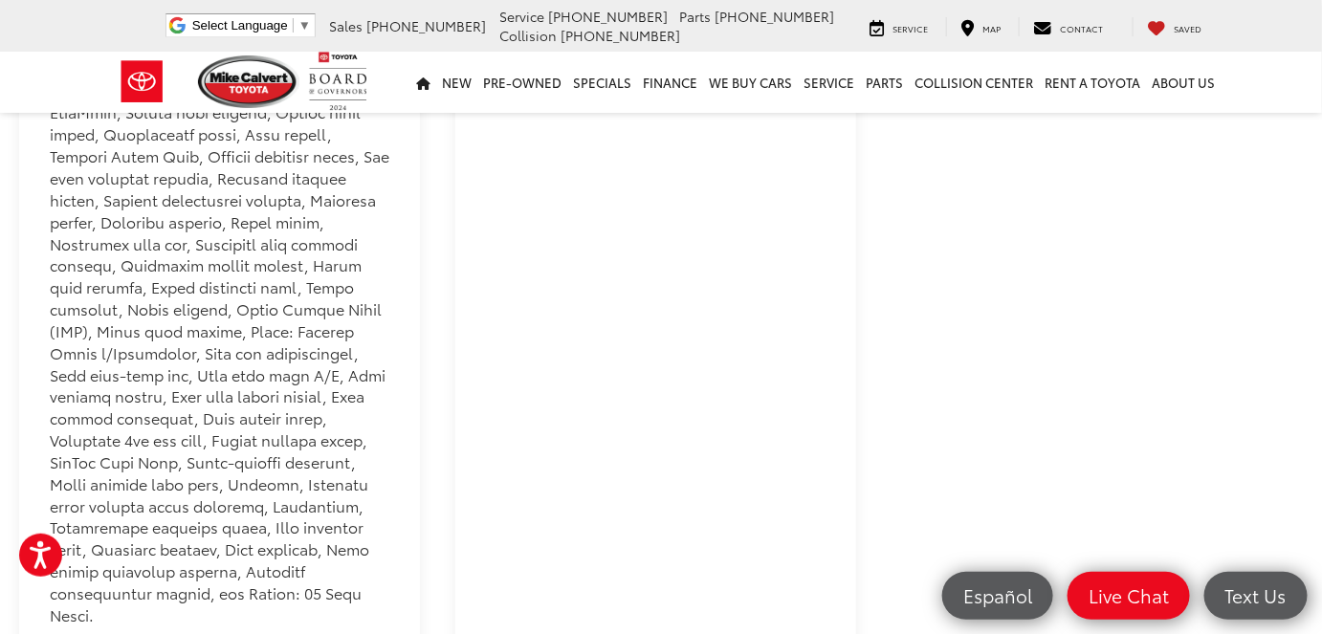
scroll to position [2087, 0]
